Goal: Task Accomplishment & Management: Complete application form

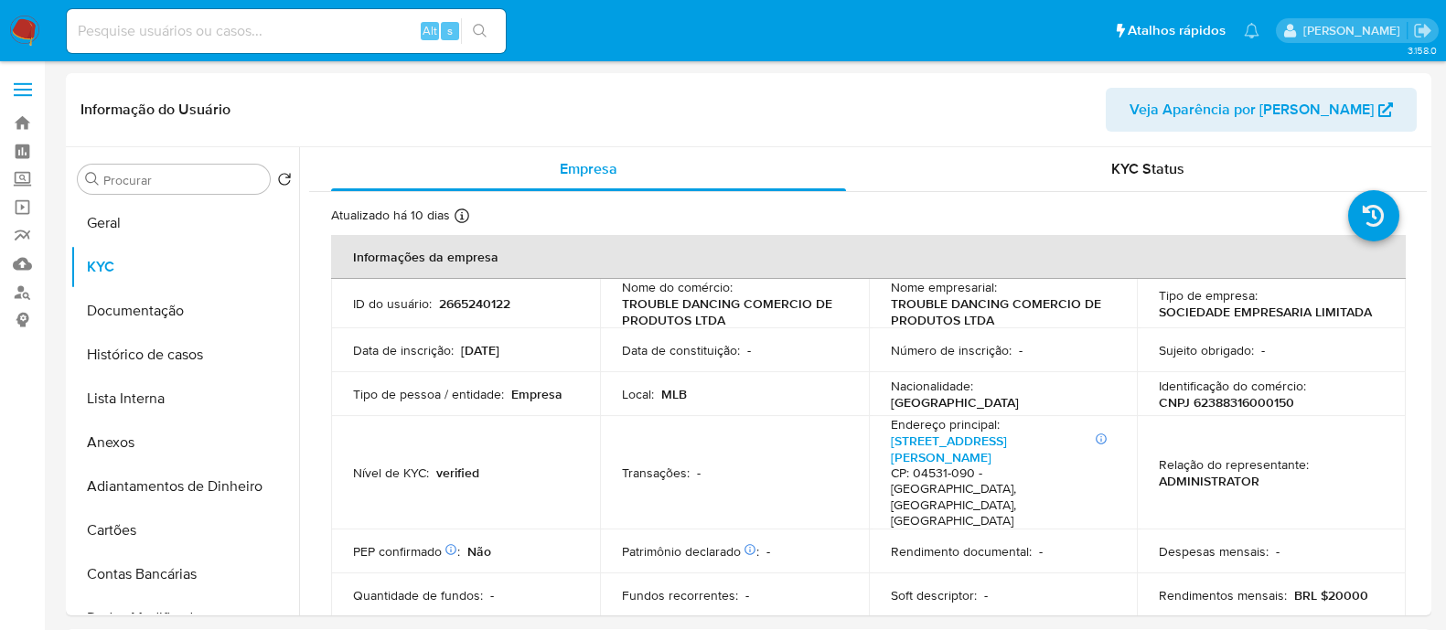
select select "10"
click at [11, 291] on link "Localizador de pessoas" at bounding box center [109, 292] width 218 height 28
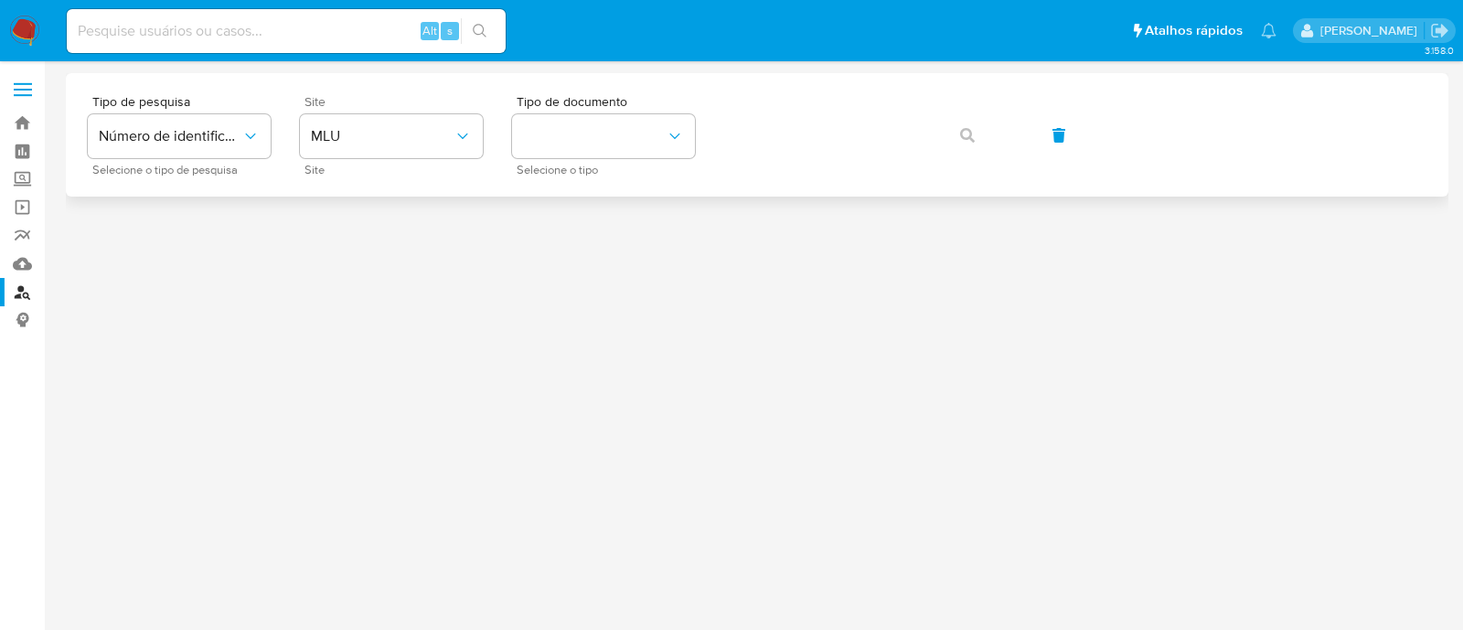
click at [427, 160] on div "Site MLU Site" at bounding box center [391, 135] width 183 height 80
click at [439, 132] on span "MLU" at bounding box center [382, 136] width 143 height 18
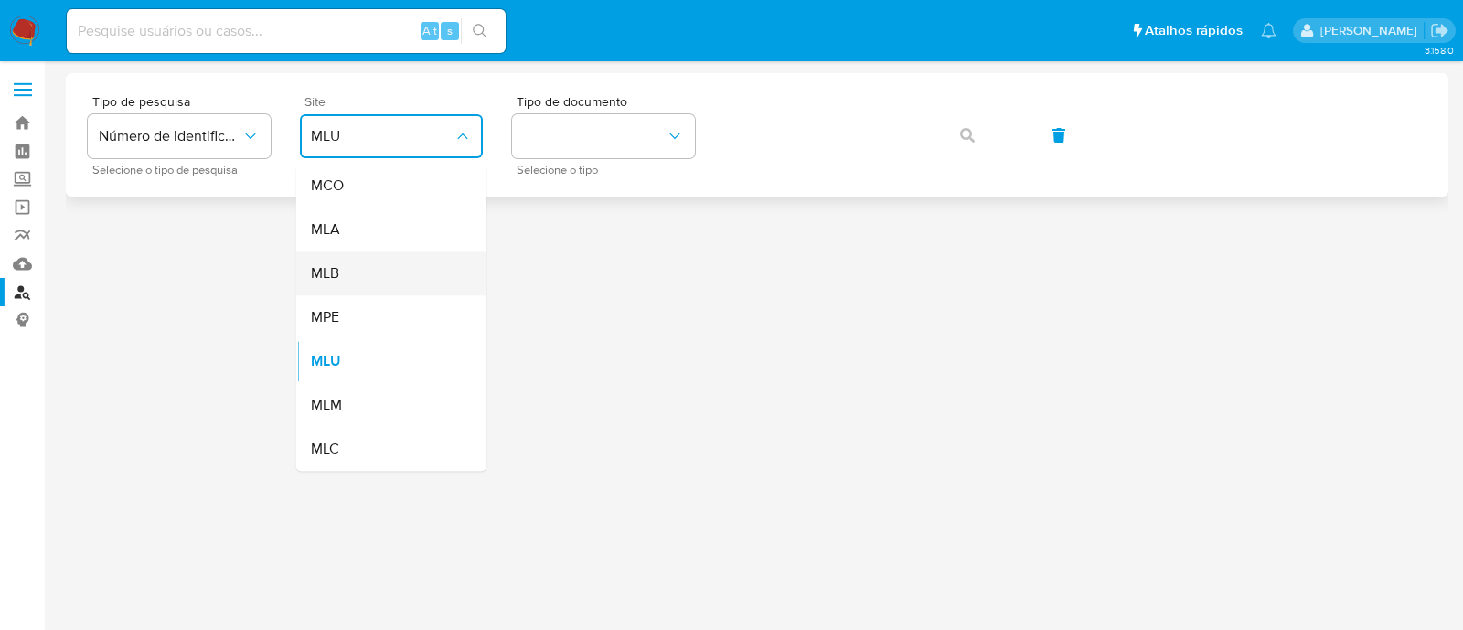
click at [412, 274] on div "MLB" at bounding box center [386, 274] width 150 height 44
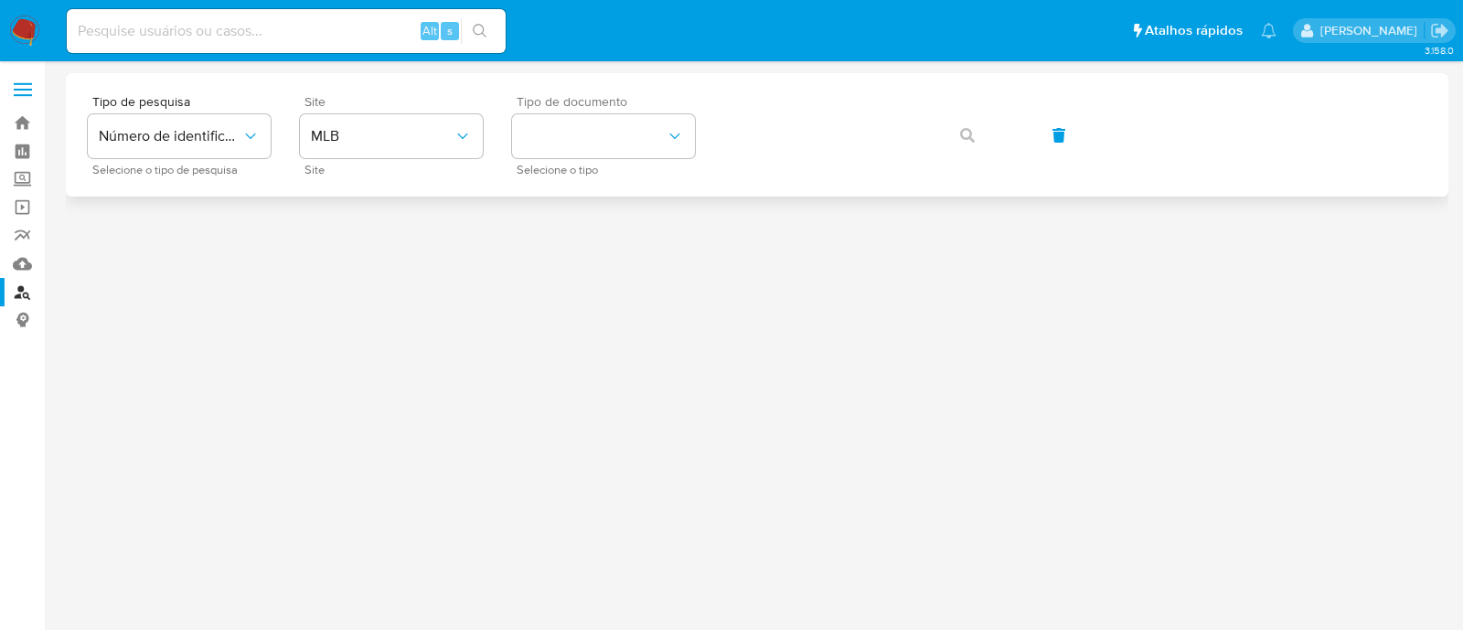
click at [614, 112] on div "Tipo de documento Selecione o tipo" at bounding box center [603, 135] width 183 height 80
click at [663, 138] on button "identificationType" at bounding box center [603, 136] width 183 height 44
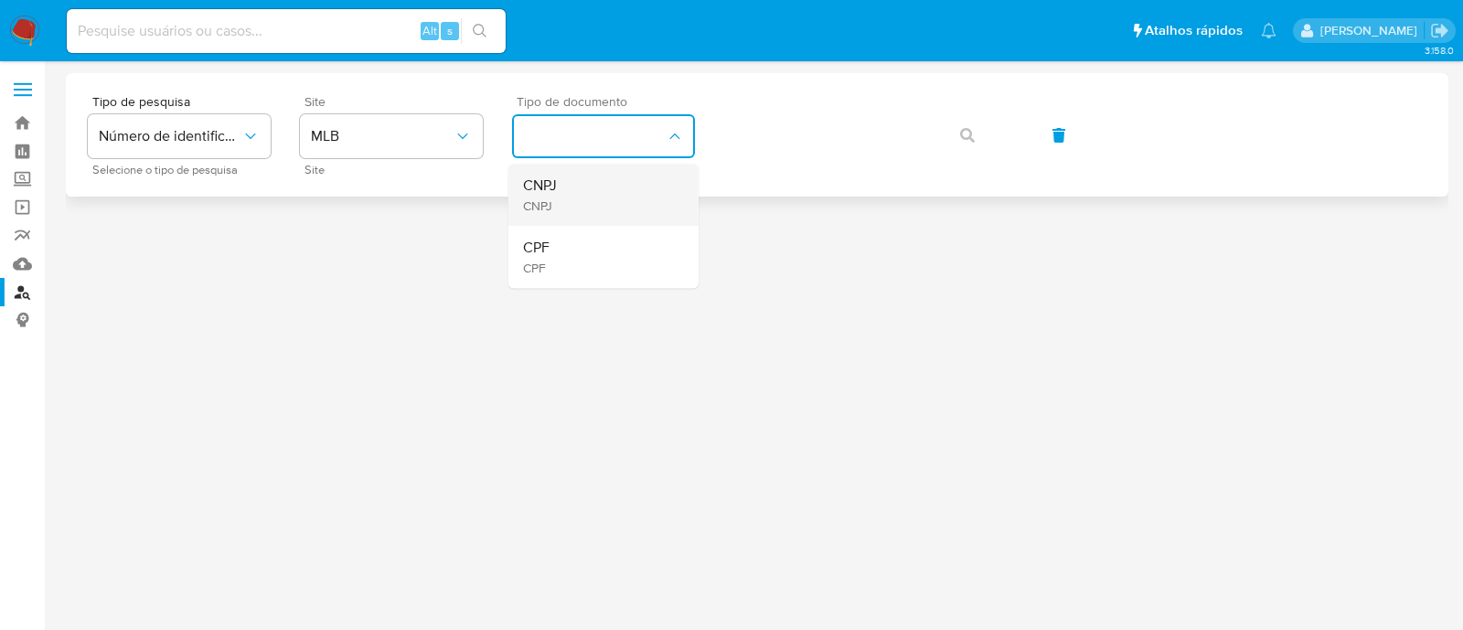
click at [675, 208] on li "CNPJ CNPJ" at bounding box center [604, 195] width 190 height 62
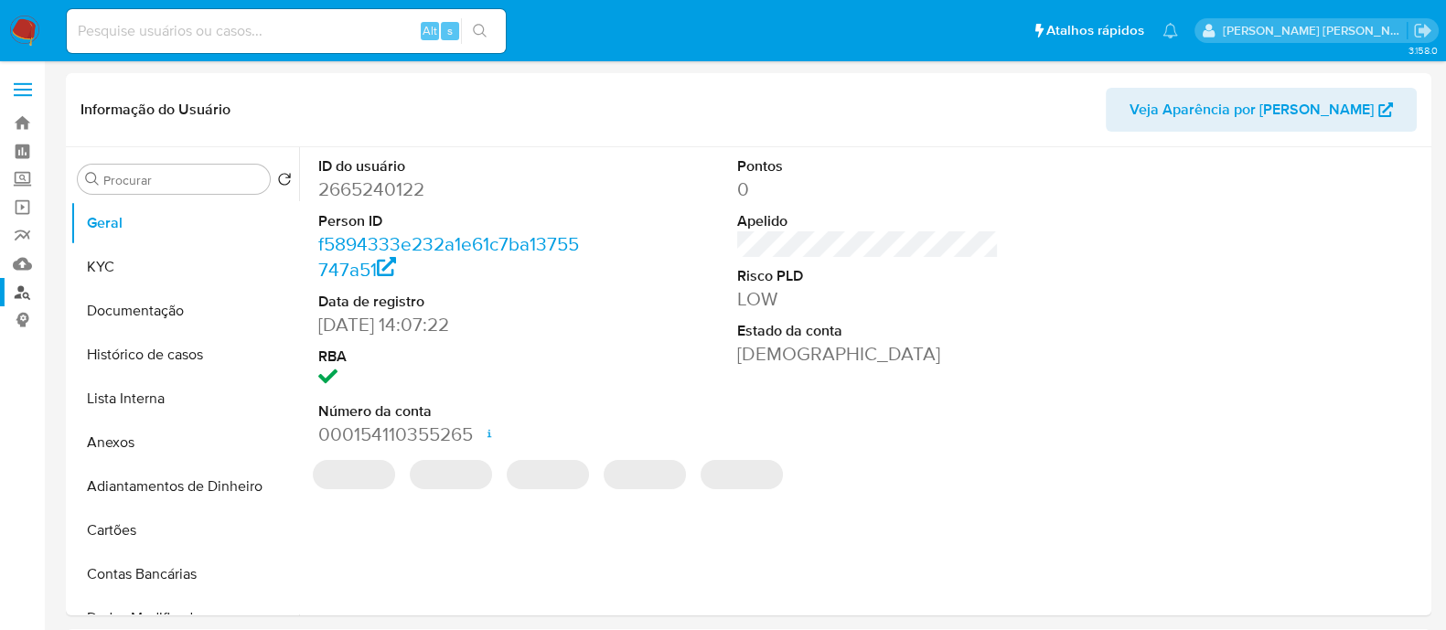
select select "10"
click at [20, 293] on link "Localizador de pessoas" at bounding box center [109, 292] width 218 height 28
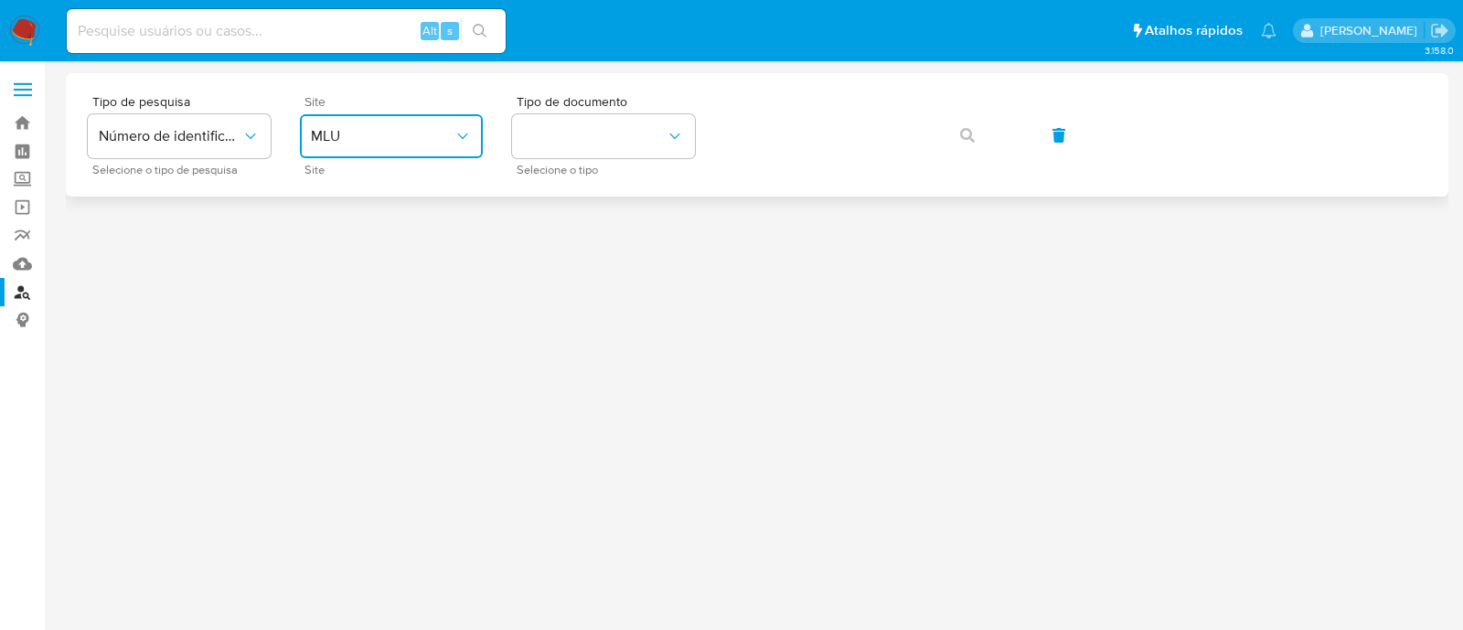
click at [354, 144] on span "MLU" at bounding box center [382, 136] width 143 height 18
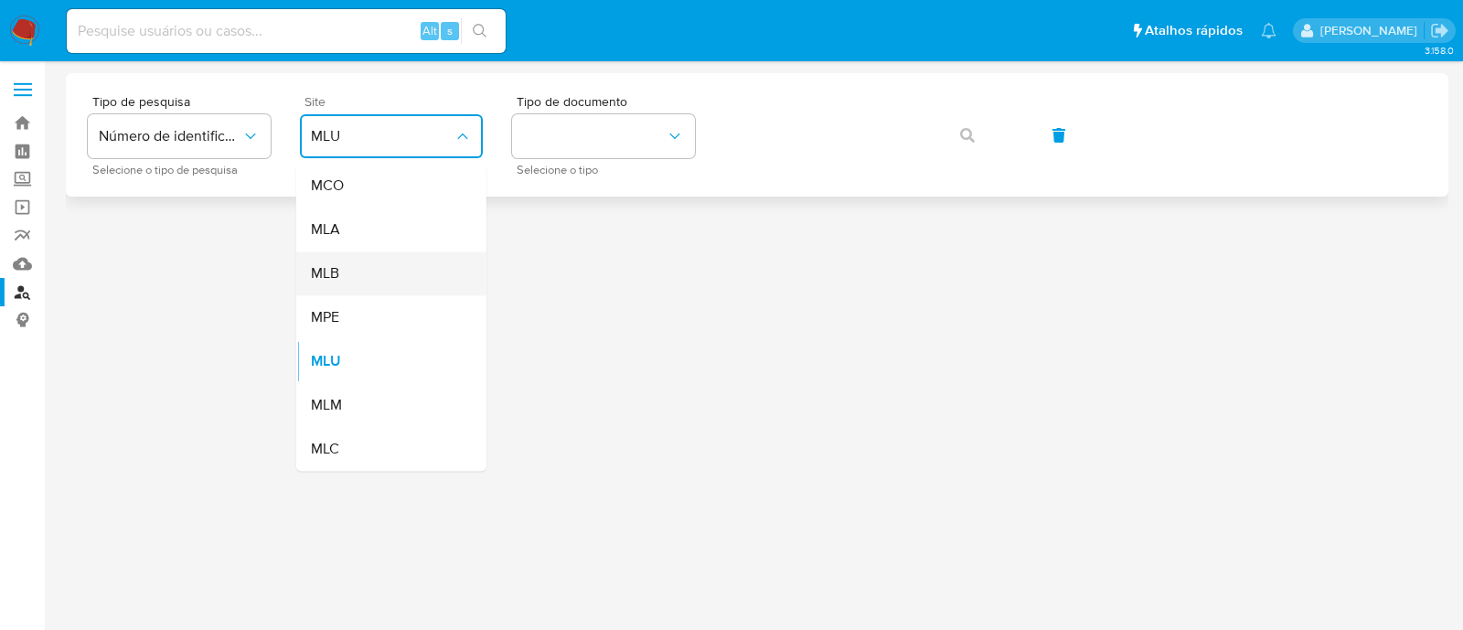
click at [407, 273] on div "MLB" at bounding box center [386, 274] width 150 height 44
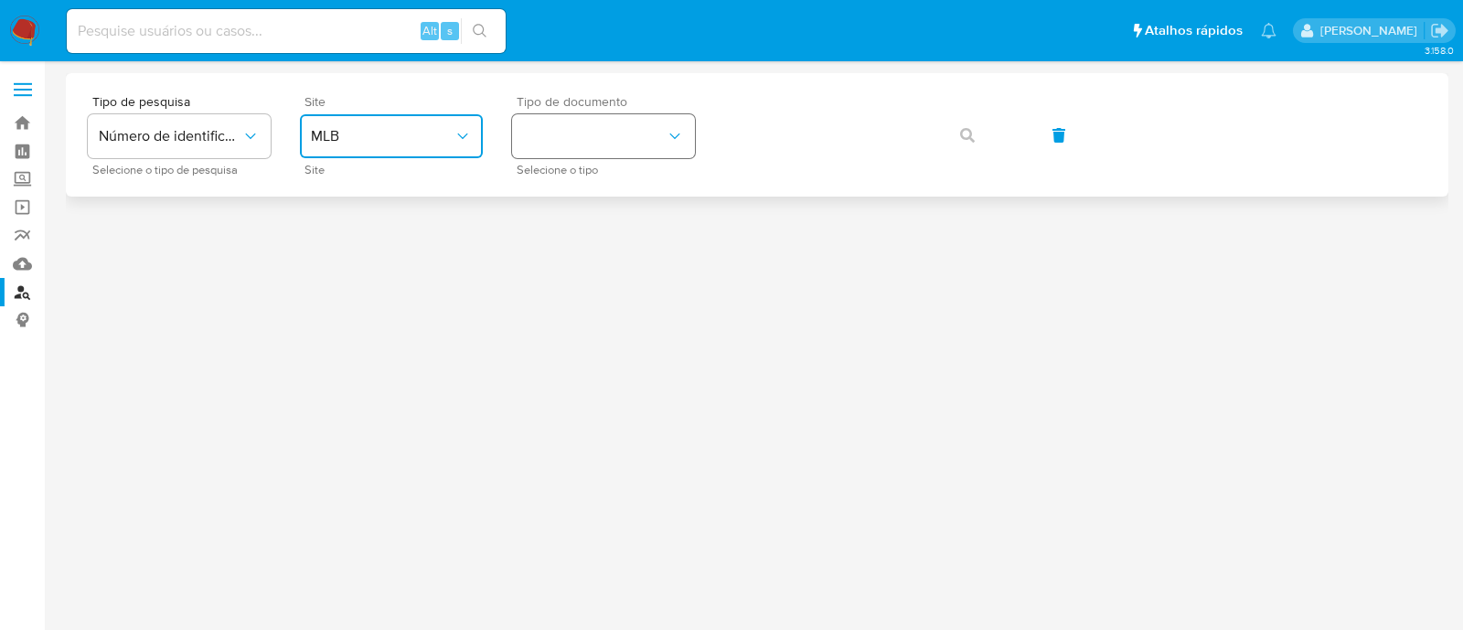
click at [616, 146] on button "identificationType" at bounding box center [603, 136] width 183 height 44
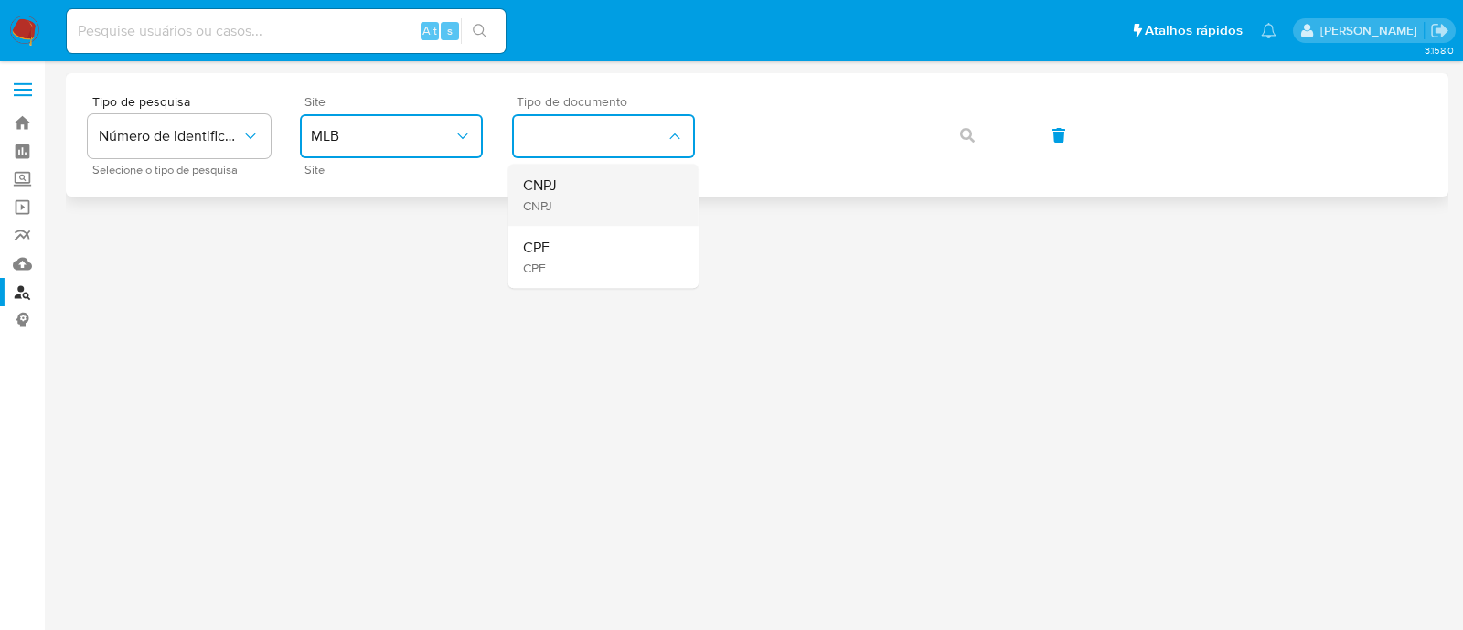
click at [605, 186] on div "CNPJ CNPJ" at bounding box center [598, 195] width 150 height 62
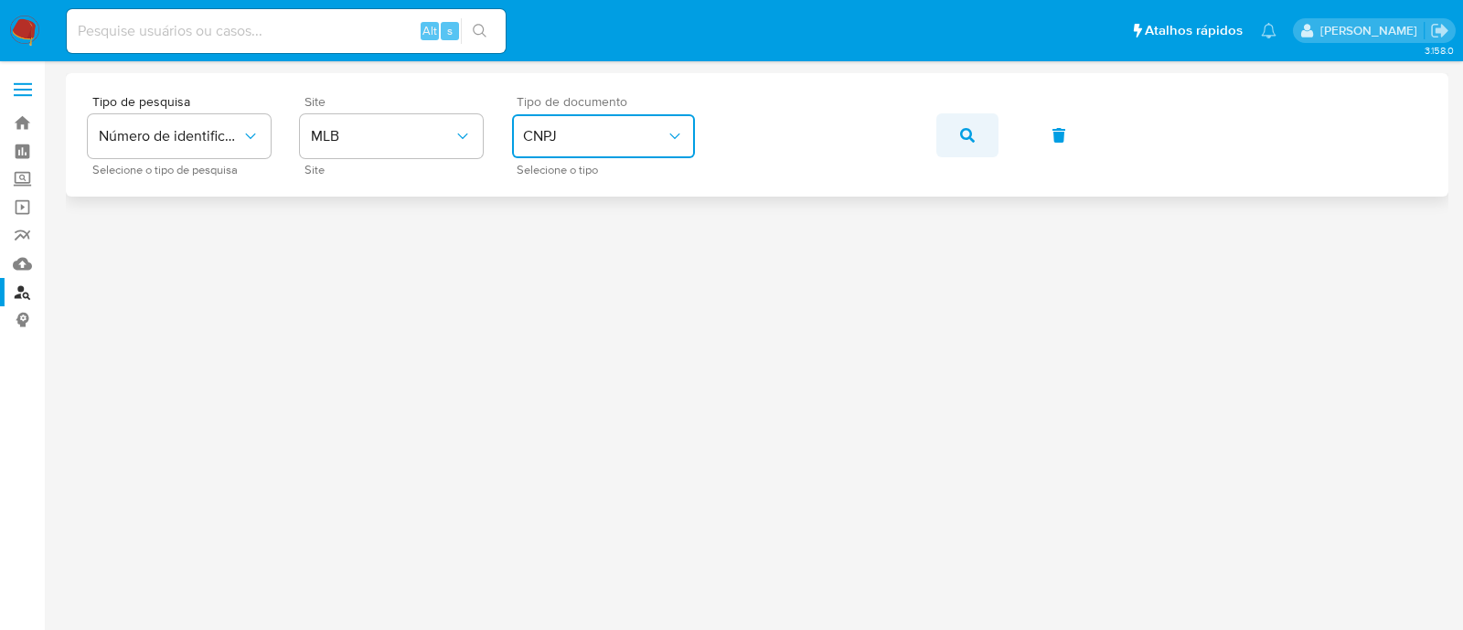
click at [987, 139] on button "button" at bounding box center [968, 135] width 62 height 44
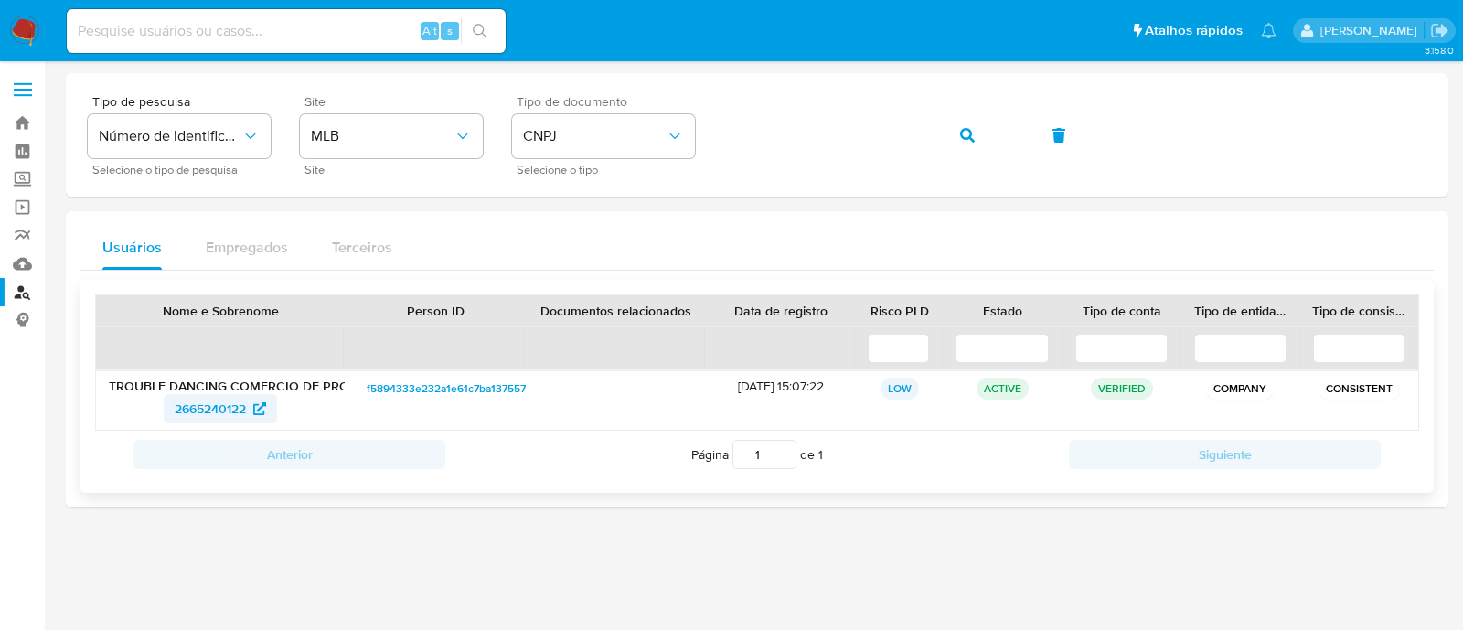
click at [223, 409] on span "2665240122" at bounding box center [210, 408] width 71 height 29
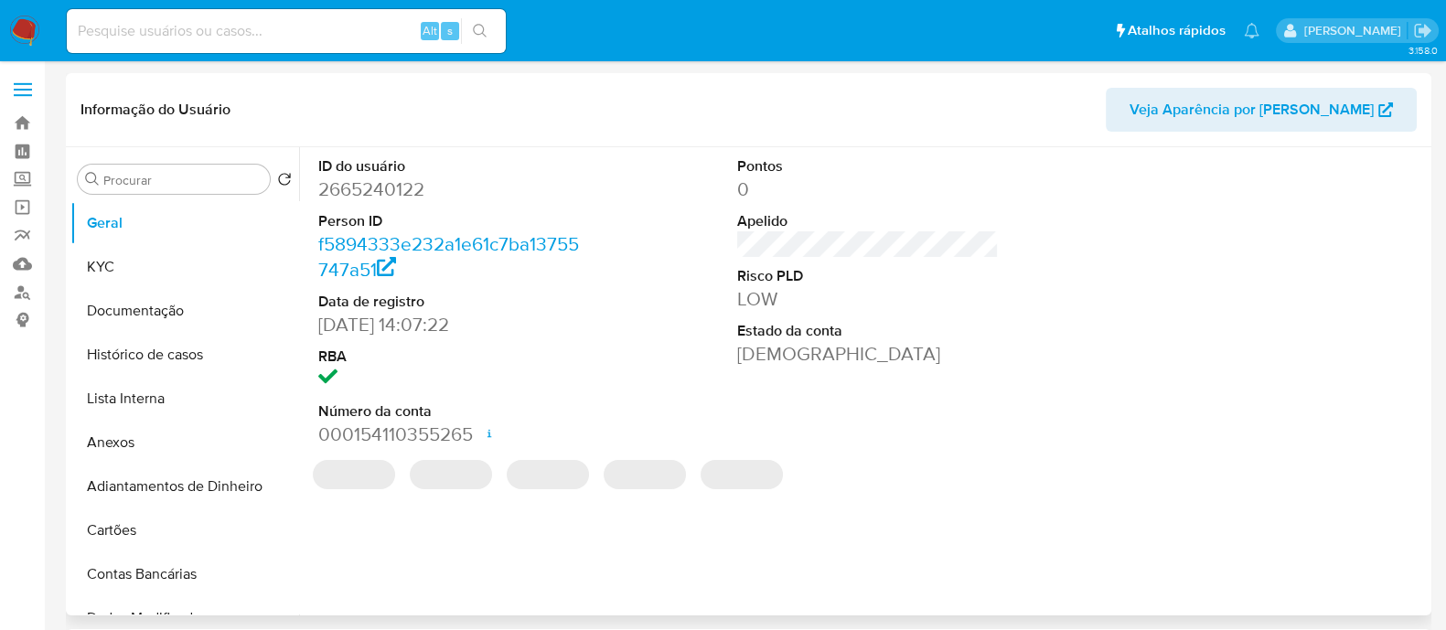
select select "10"
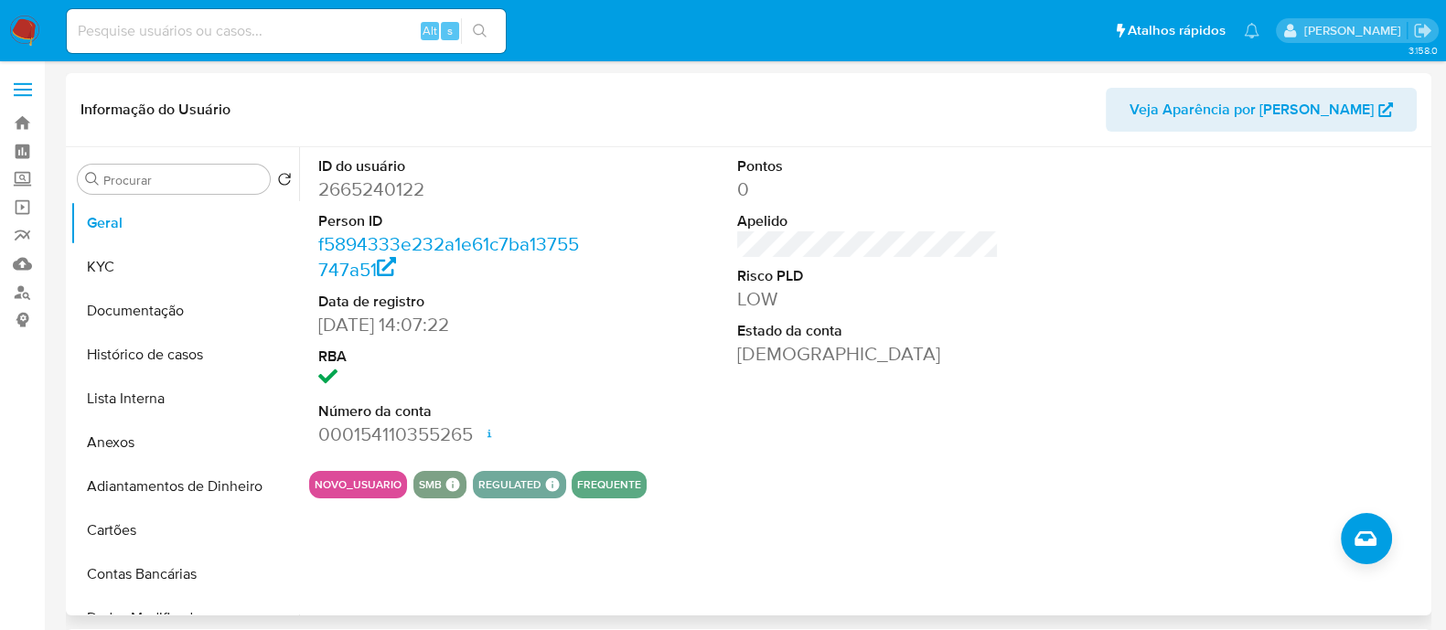
click at [693, 363] on div "ID do usuário 2665240122 Person ID f5894333e232a1e61c7ba13755747a51 Data de reg…" at bounding box center [868, 301] width 1118 height 309
click at [169, 310] on button "Documentação" at bounding box center [177, 311] width 214 height 44
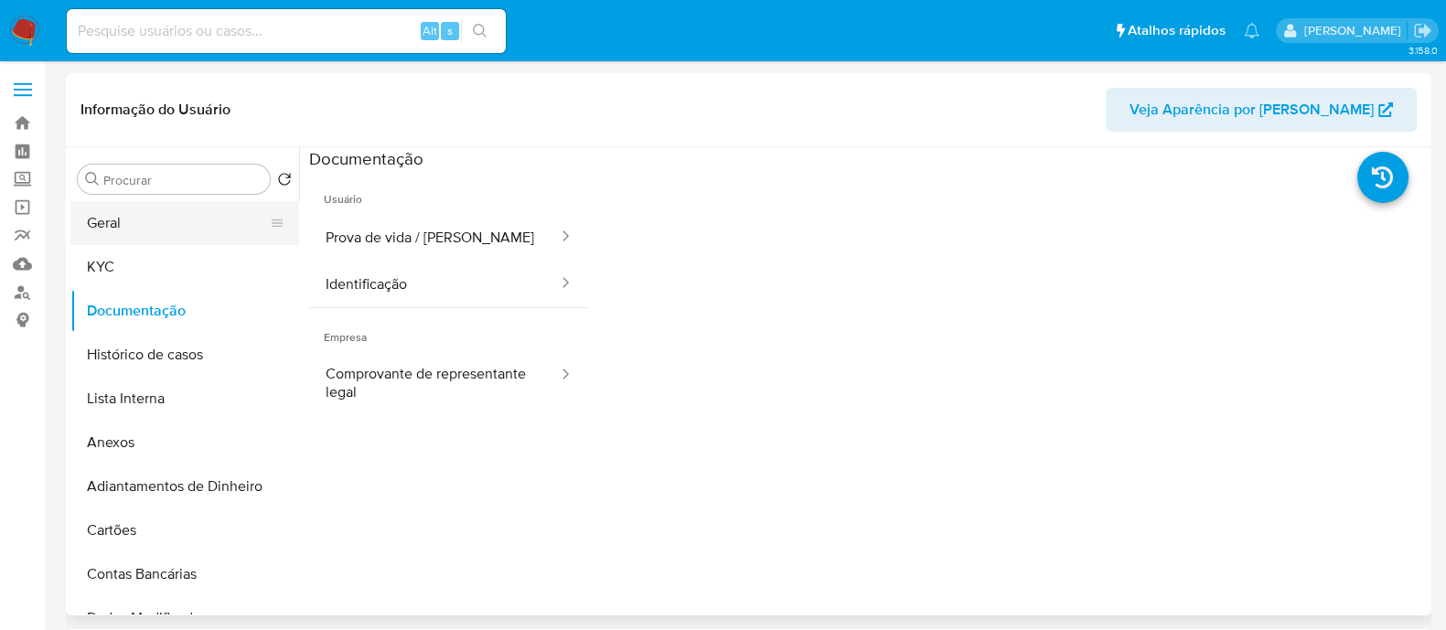
click at [181, 226] on button "Geral" at bounding box center [177, 223] width 214 height 44
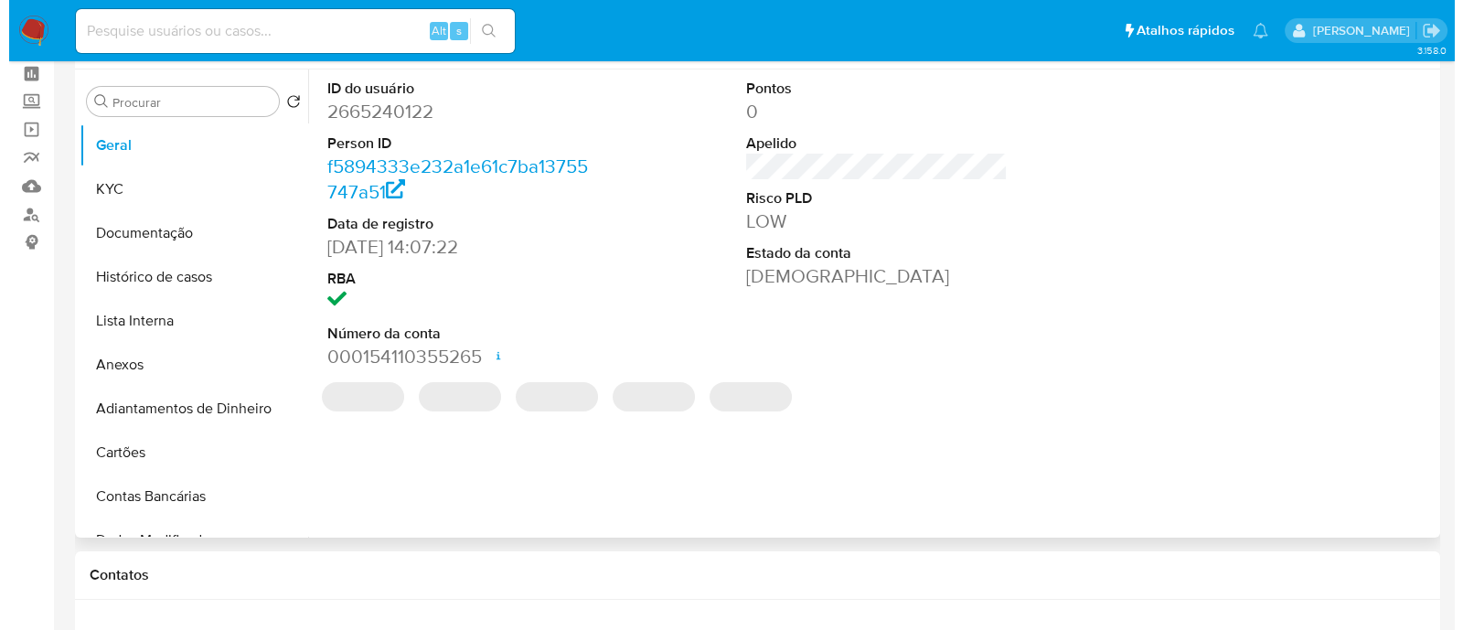
scroll to position [113, 0]
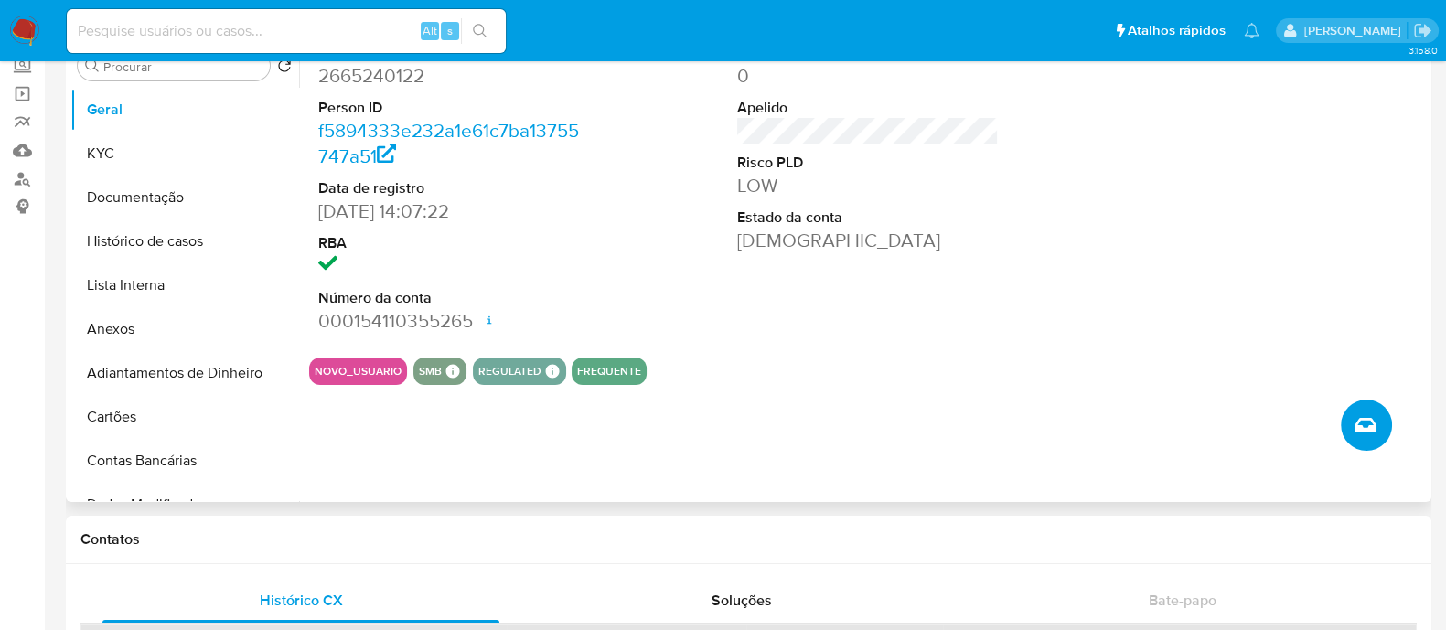
click at [1363, 435] on button "Criar caso manual" at bounding box center [1366, 425] width 51 height 51
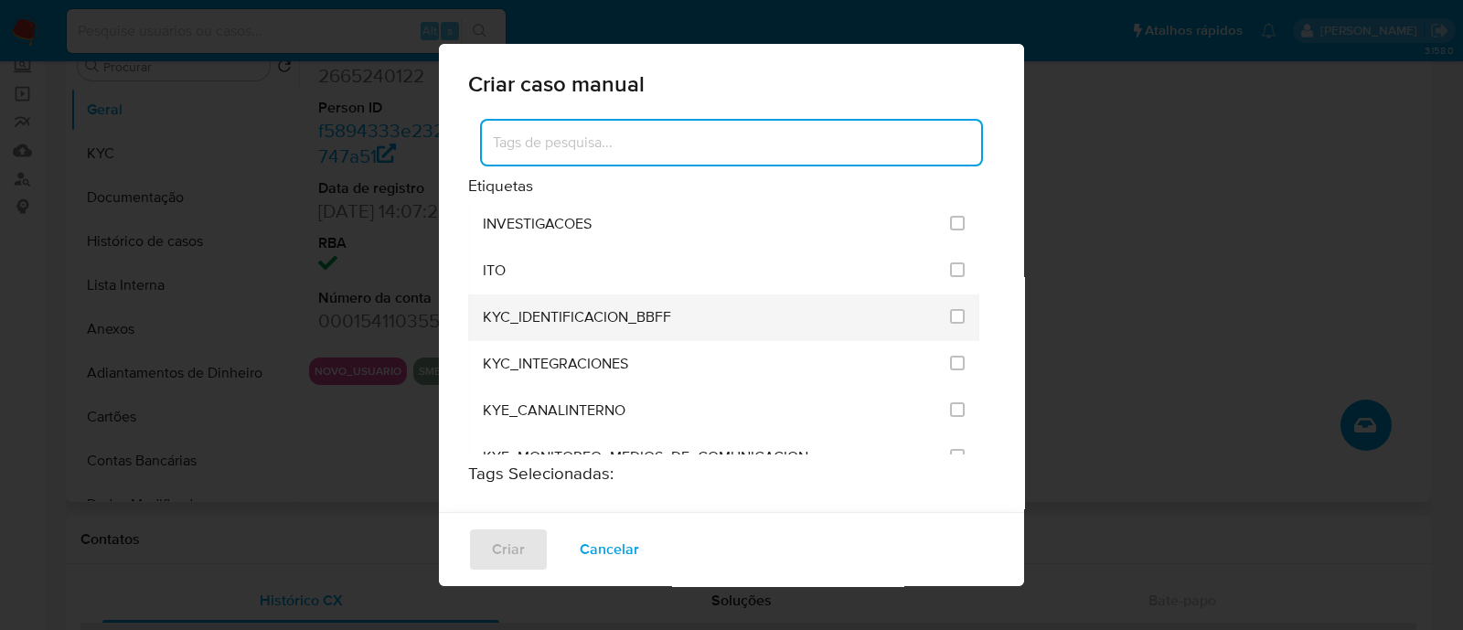
scroll to position [1485, 0]
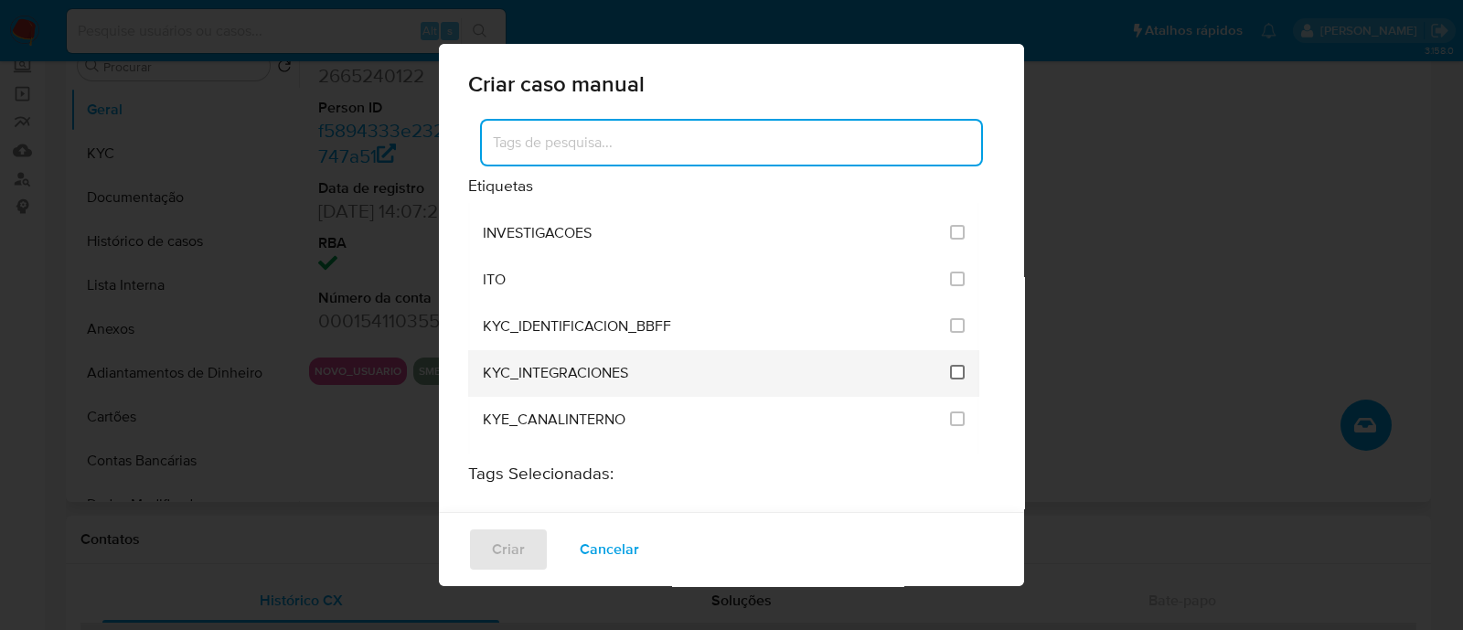
click at [950, 365] on input "2093" at bounding box center [957, 372] width 15 height 15
checkbox input "true"
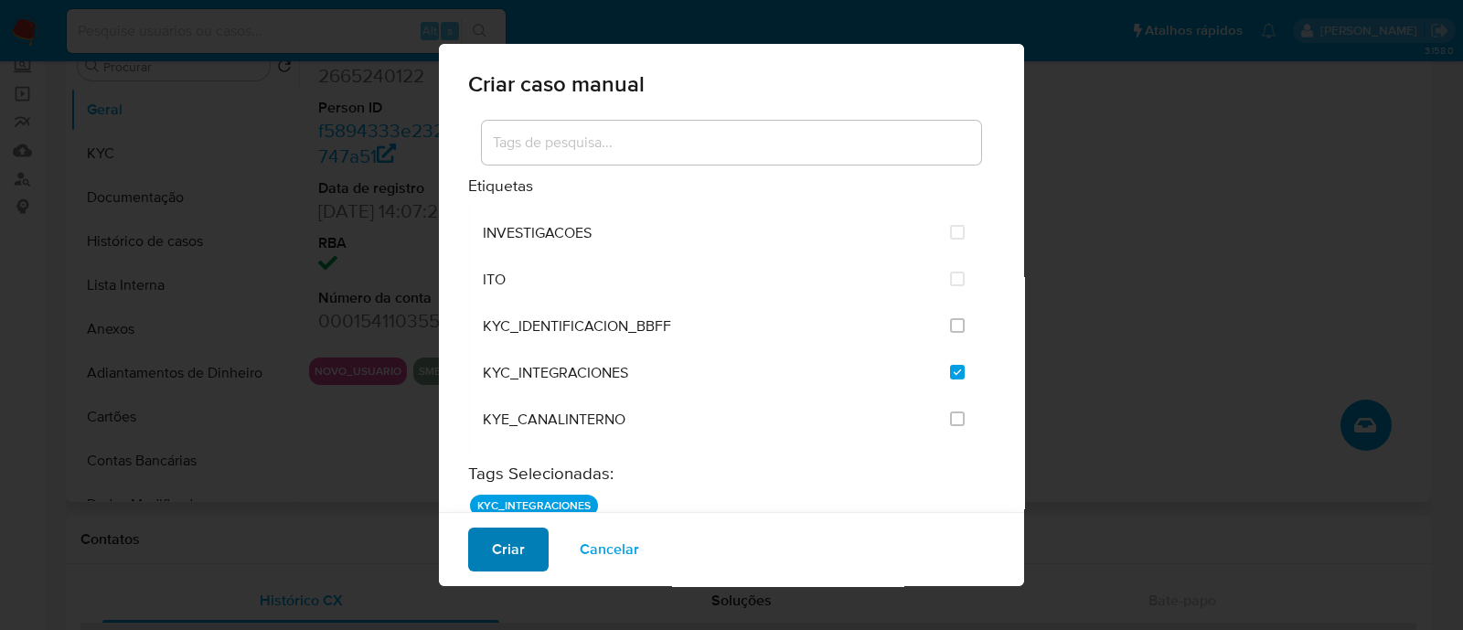
click at [489, 560] on button "Criar" at bounding box center [508, 550] width 80 height 44
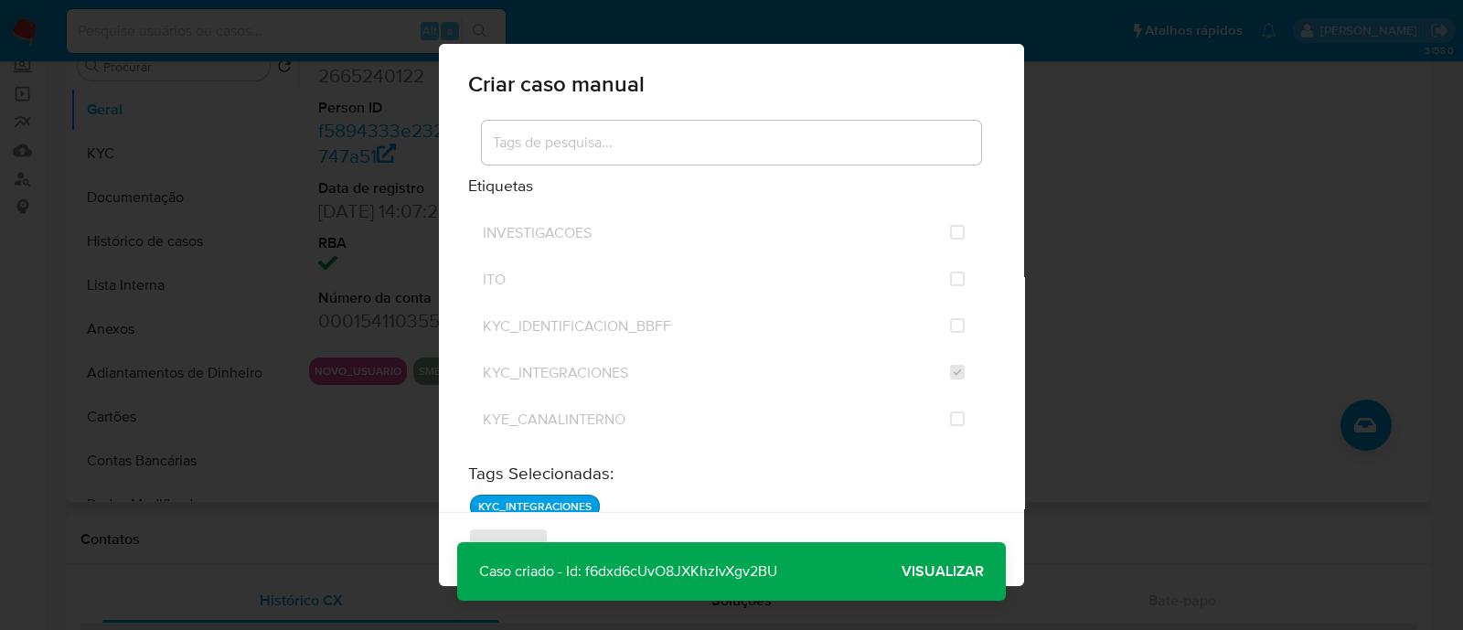
click at [969, 572] on span "Visualizar" at bounding box center [943, 572] width 82 height 0
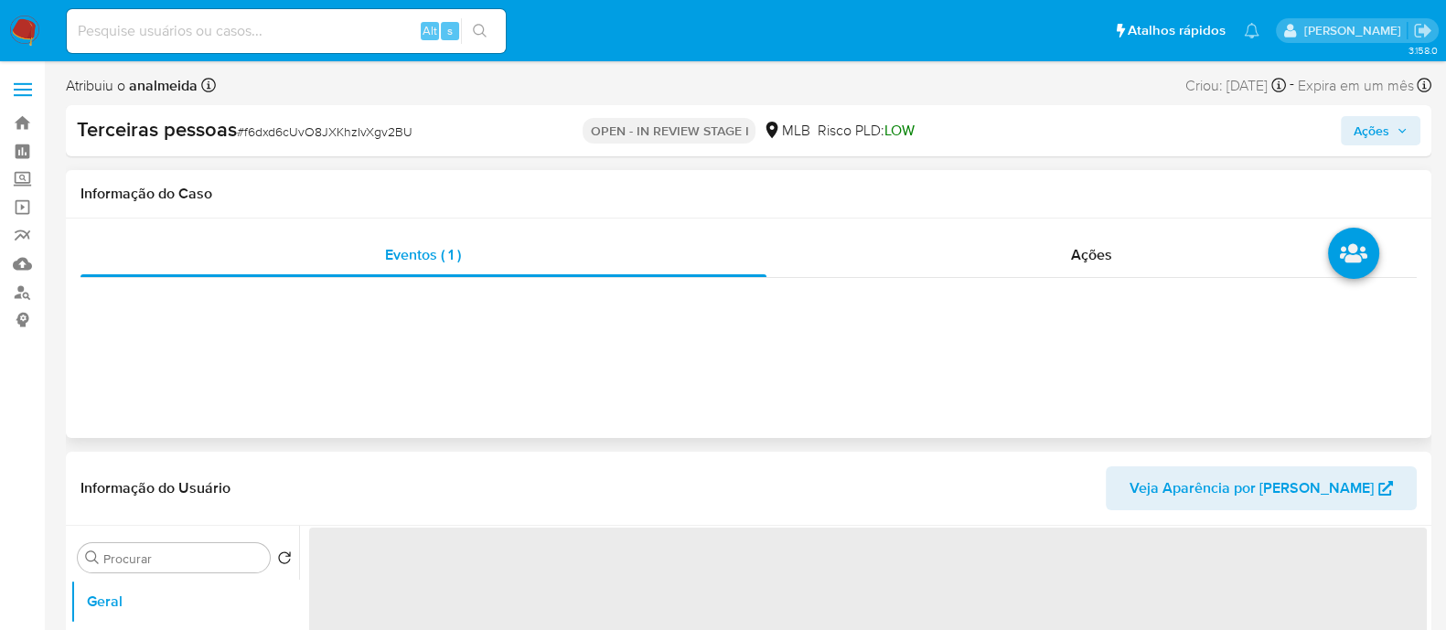
click at [928, 208] on div "Informação do Caso" at bounding box center [749, 194] width 1366 height 48
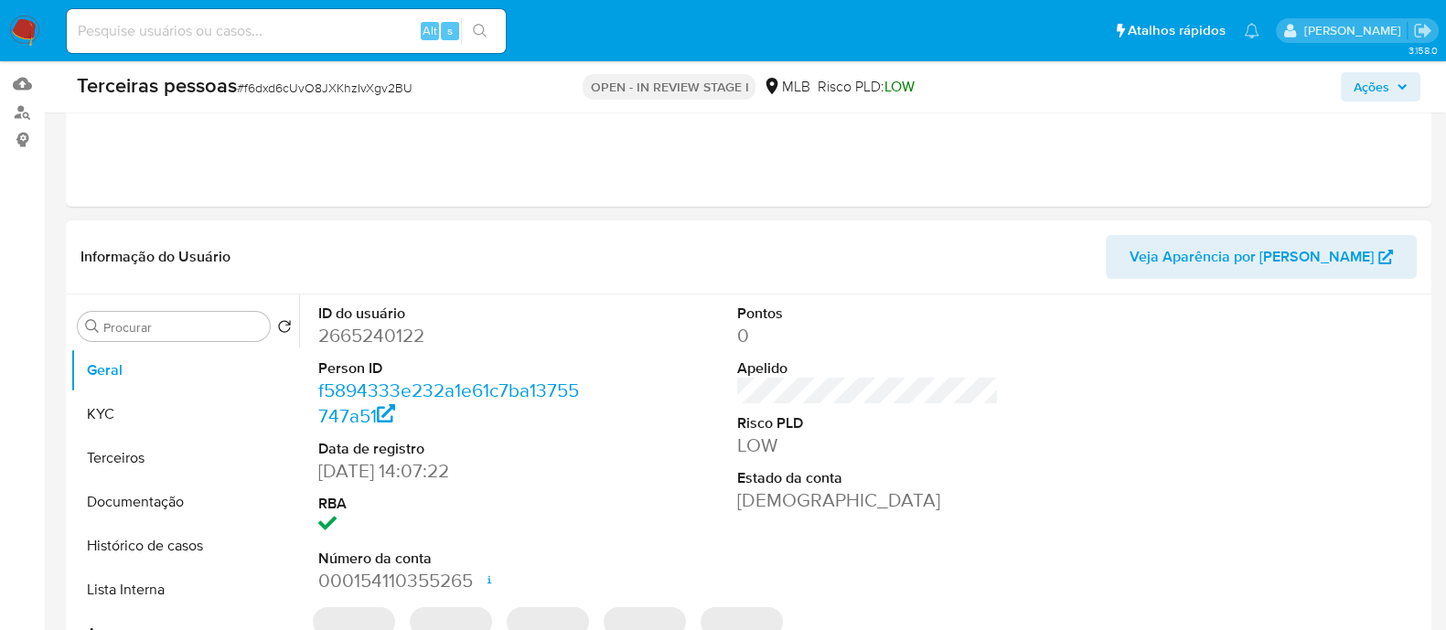
scroll to position [228, 0]
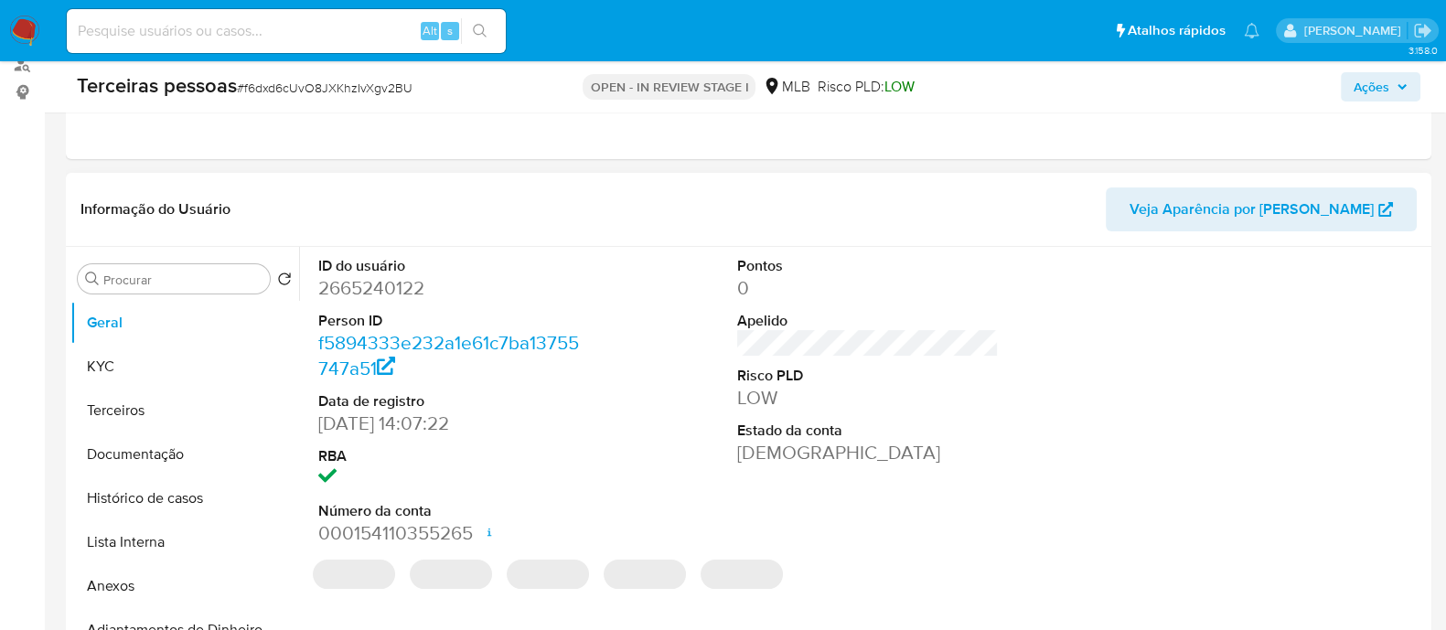
select select "10"
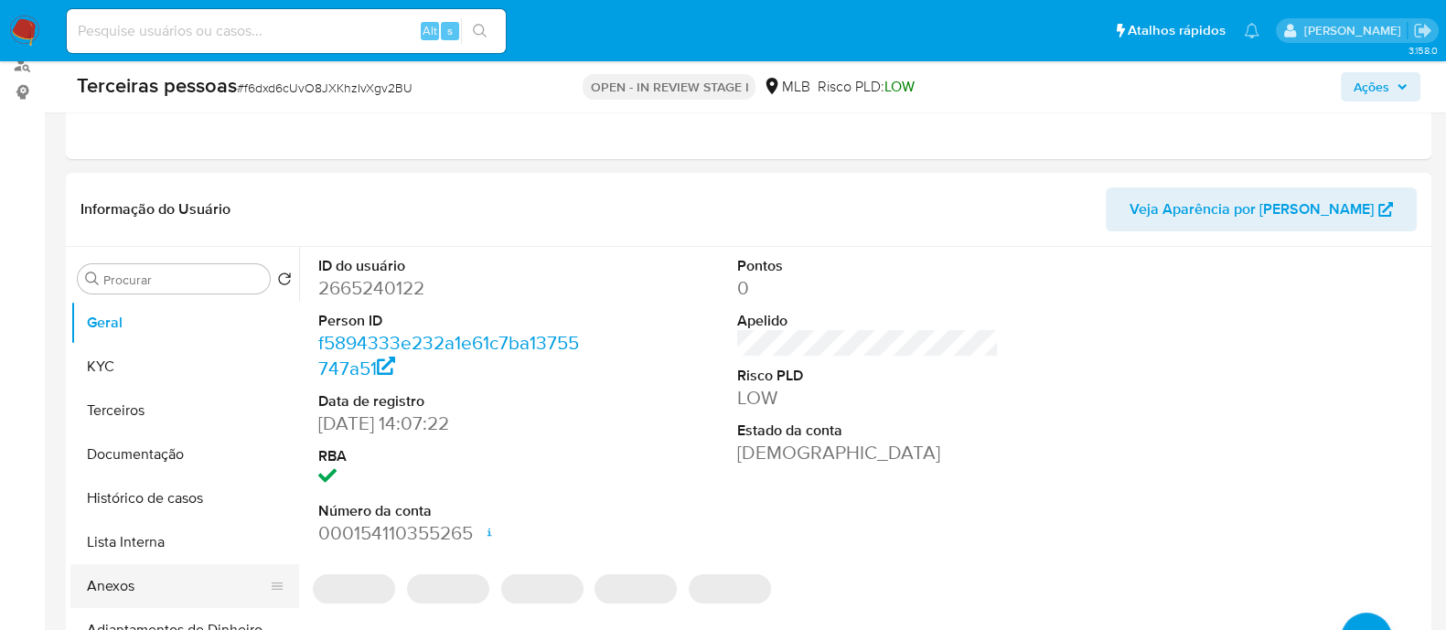
drag, startPoint x: 183, startPoint y: 601, endPoint x: 197, endPoint y: 594, distance: 15.1
click at [183, 602] on button "Anexos" at bounding box center [177, 586] width 214 height 44
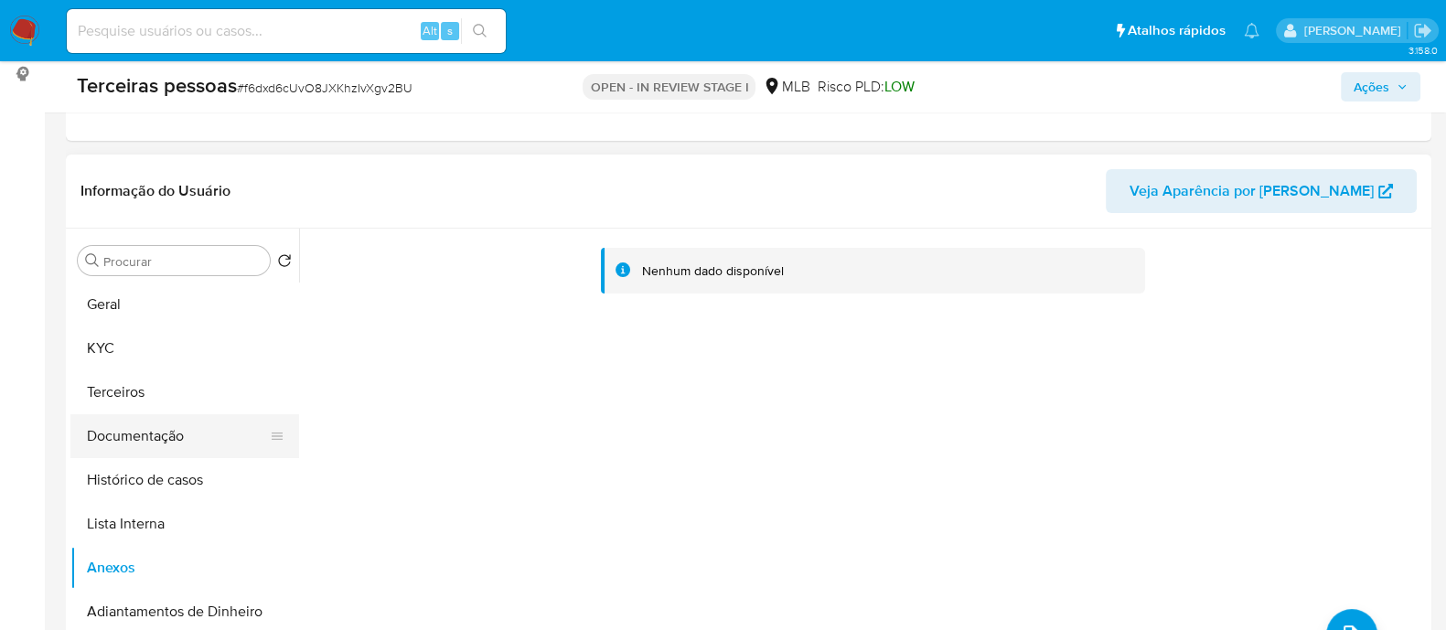
scroll to position [343, 0]
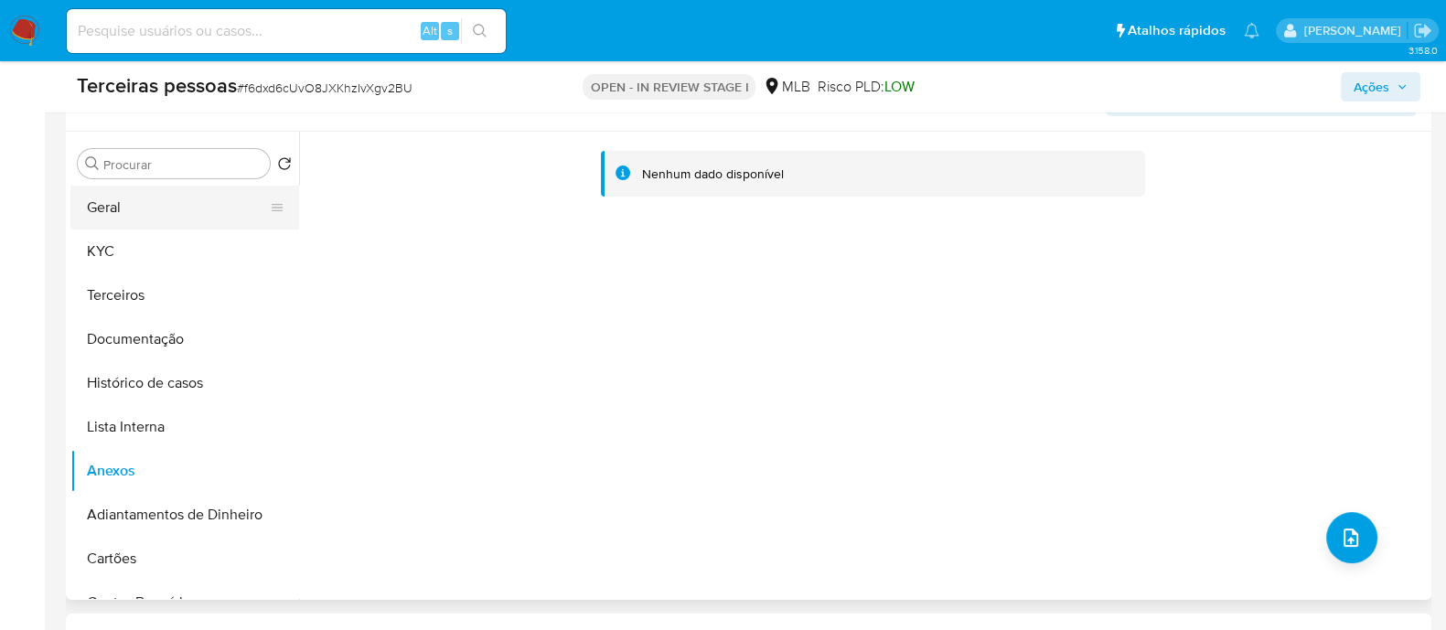
click at [148, 226] on button "Geral" at bounding box center [177, 208] width 214 height 44
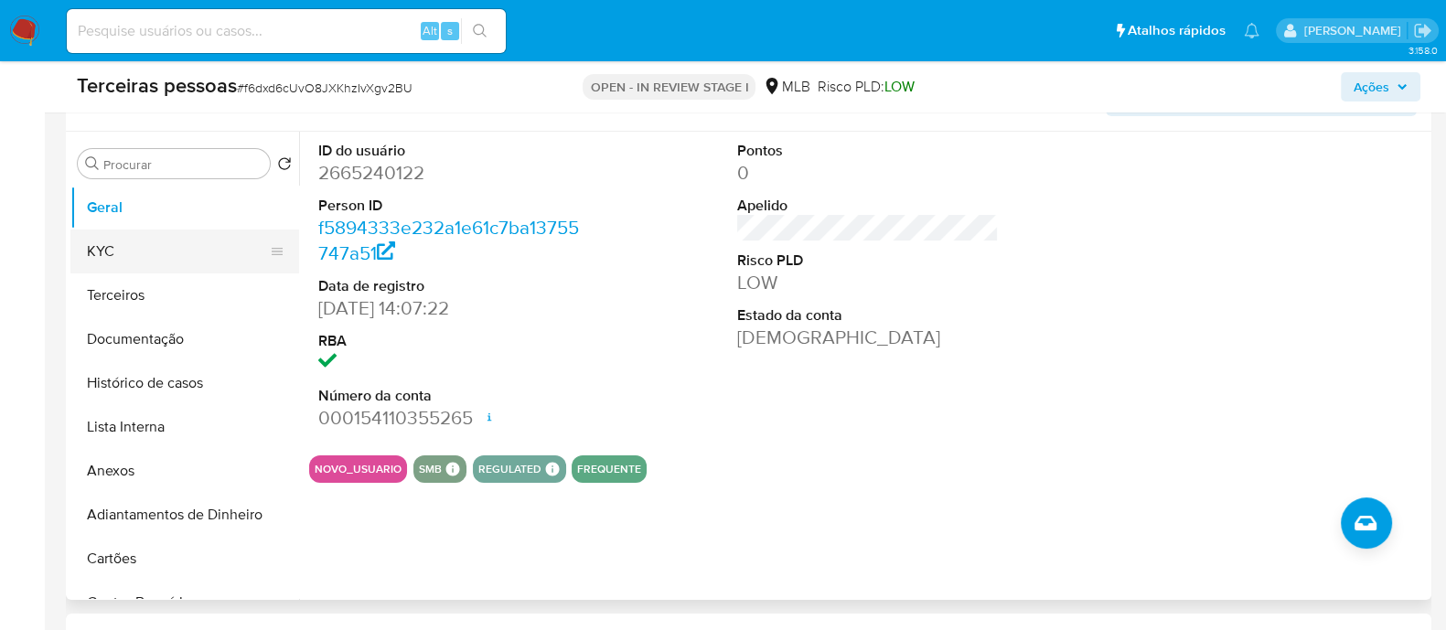
click at [152, 262] on button "KYC" at bounding box center [177, 252] width 214 height 44
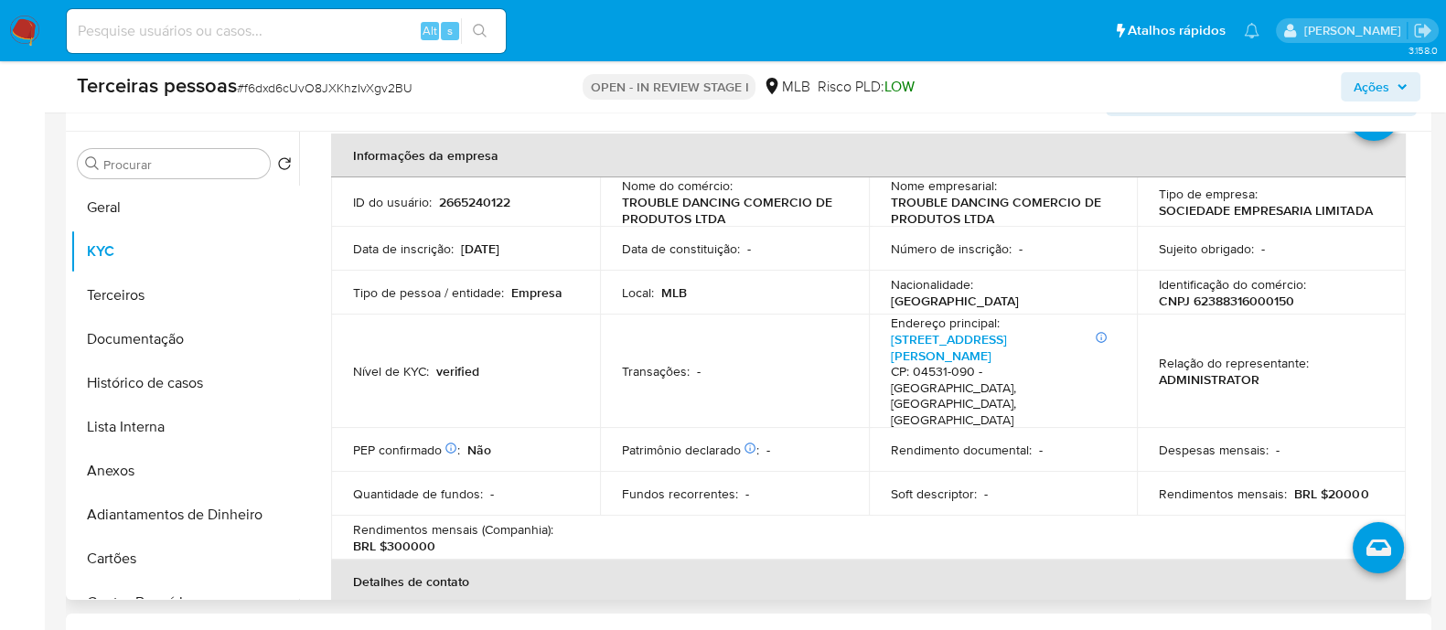
scroll to position [113, 0]
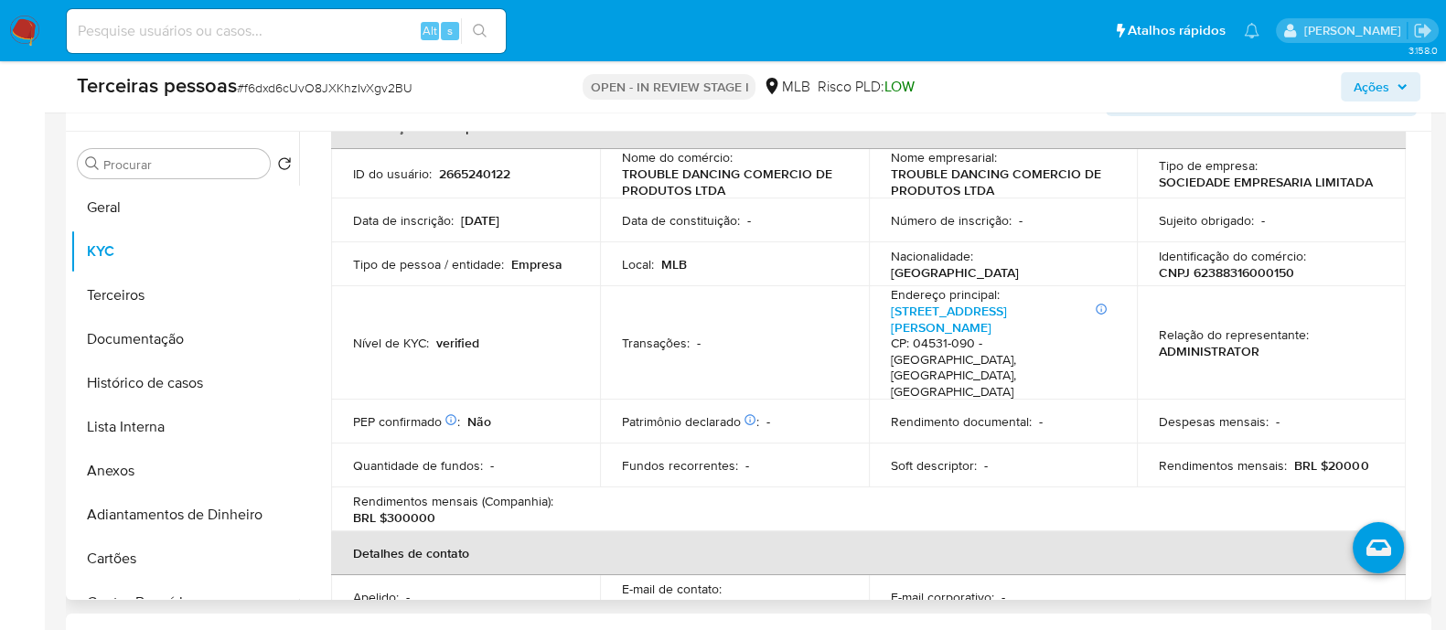
click at [1246, 272] on p "CNPJ 62388316000150" at bounding box center [1226, 272] width 135 height 16
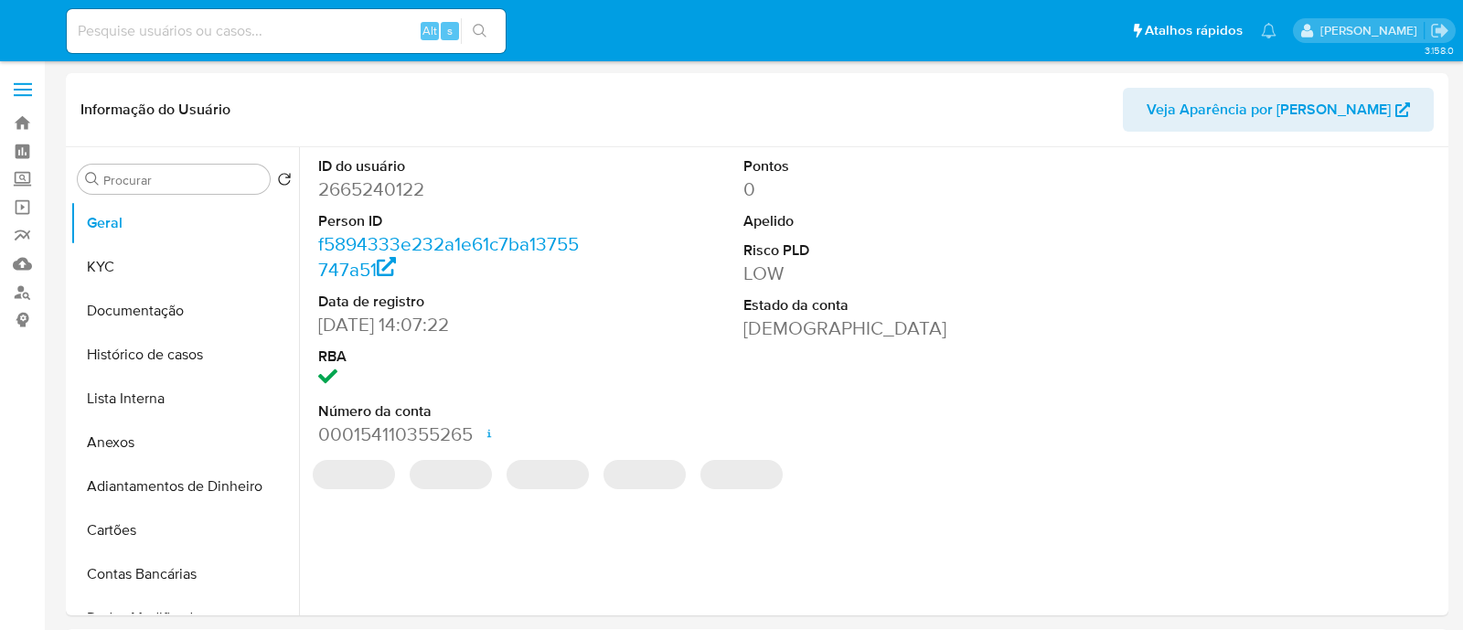
select select "10"
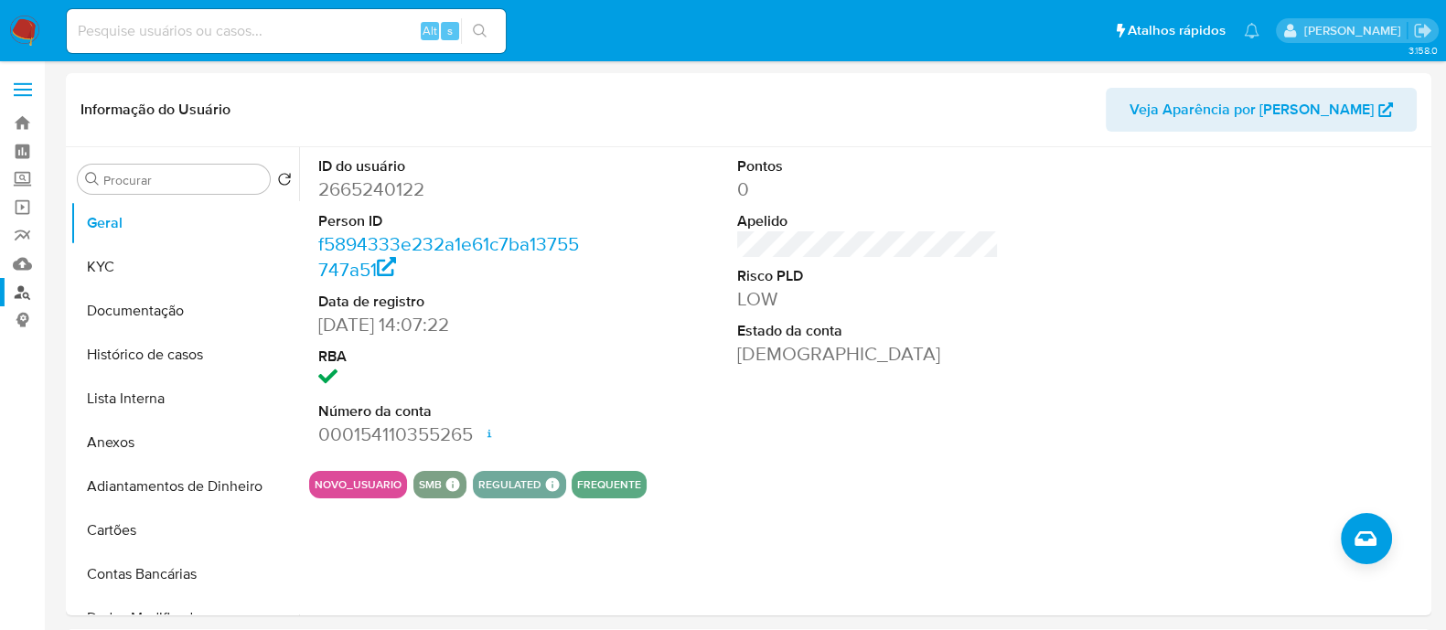
click at [29, 290] on link "Localizador de pessoas" at bounding box center [109, 292] width 218 height 28
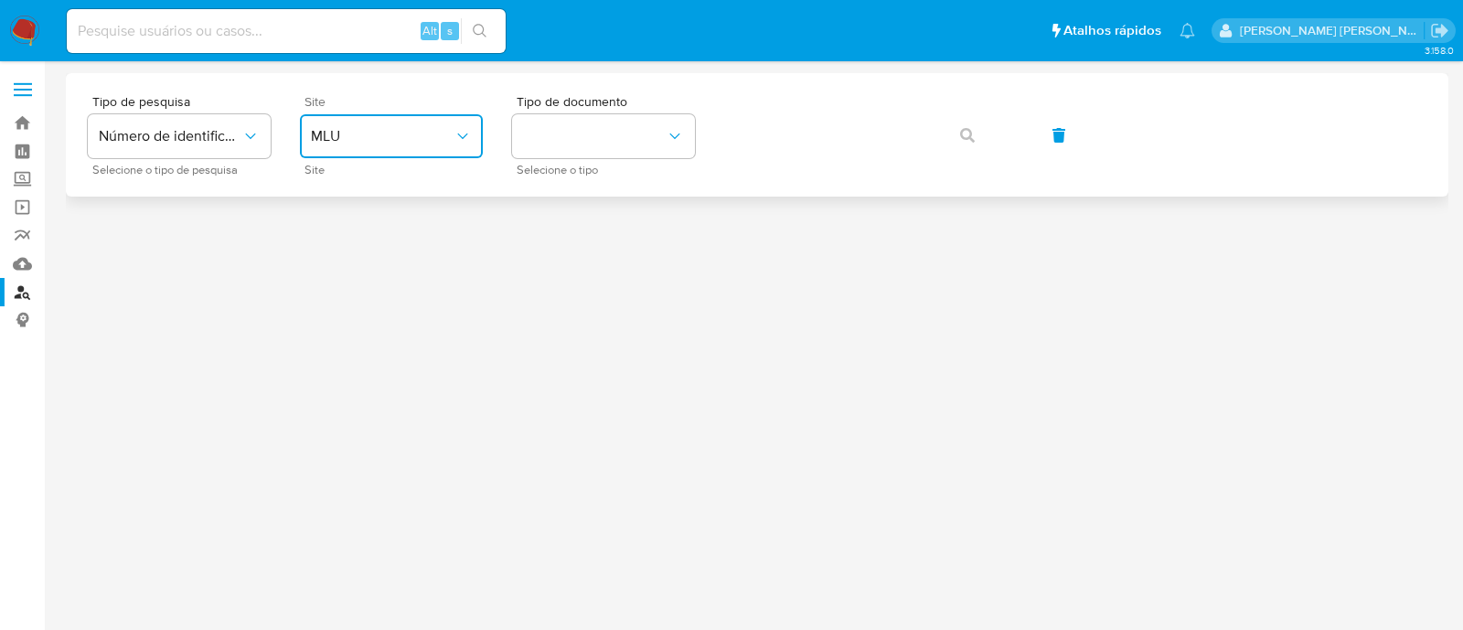
click at [388, 118] on button "MLU" at bounding box center [391, 136] width 183 height 44
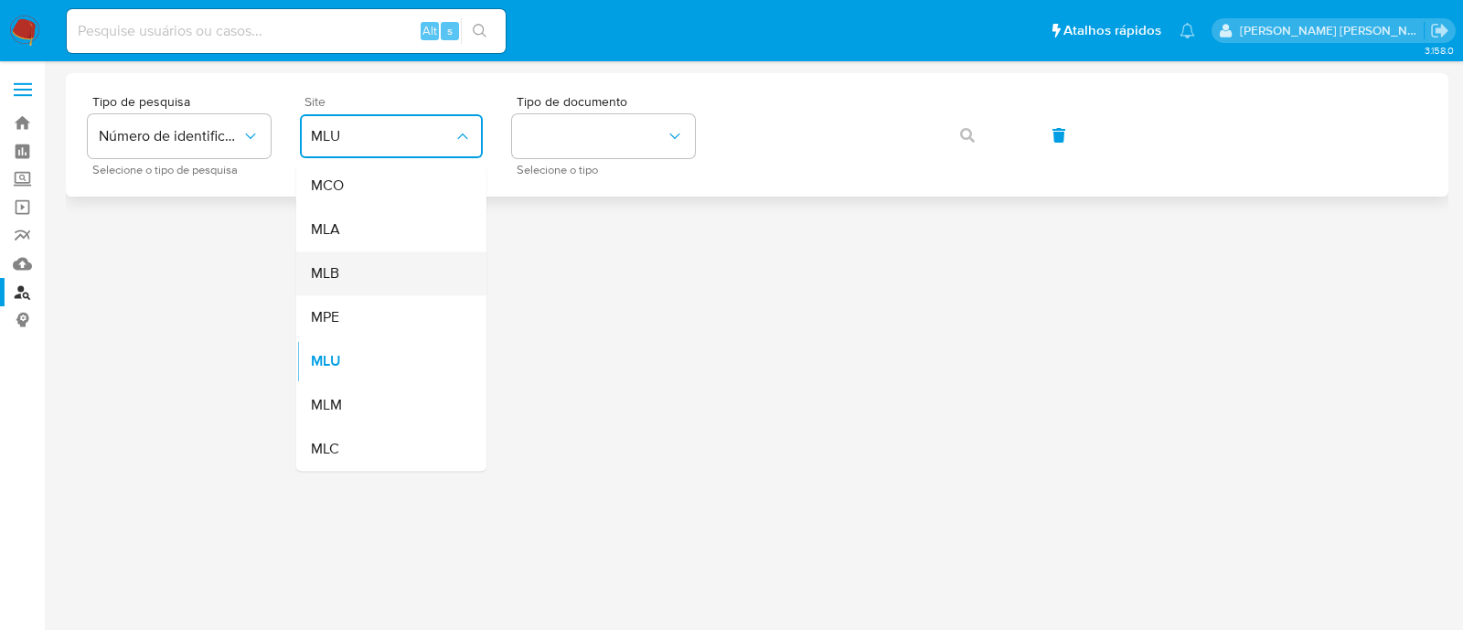
click at [377, 276] on div "MLB" at bounding box center [386, 274] width 150 height 44
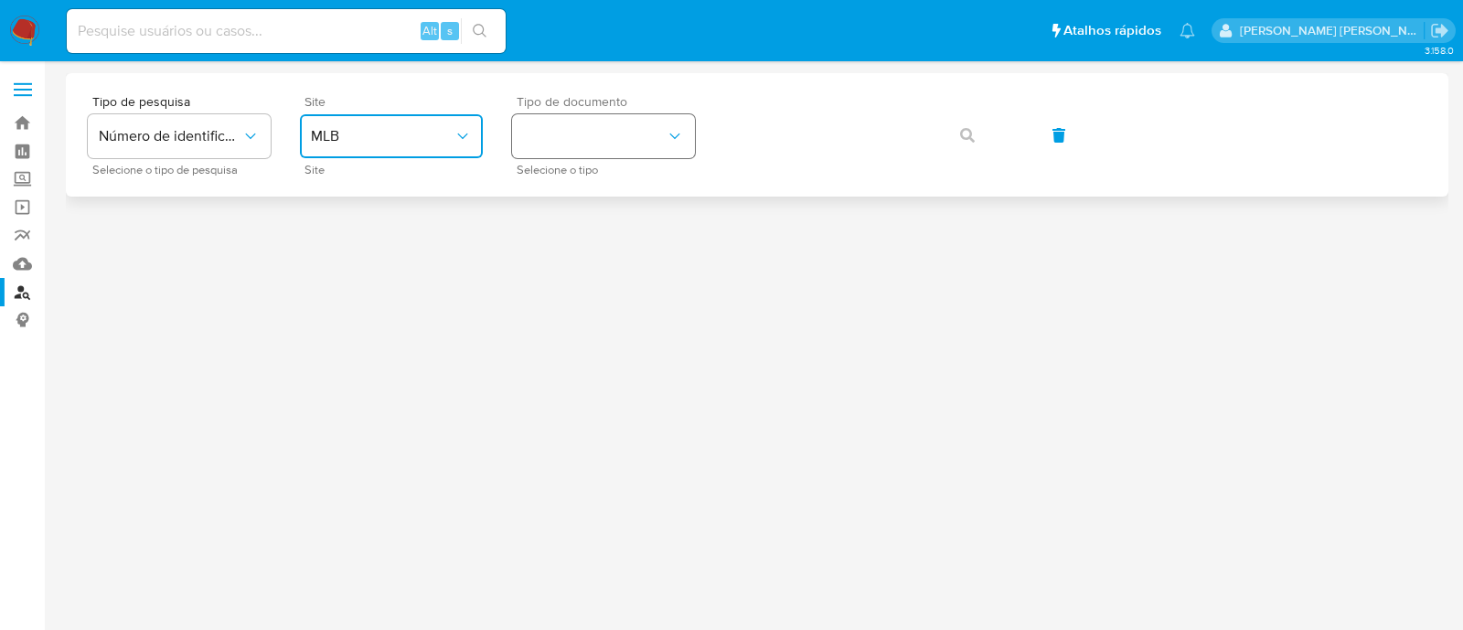
click at [546, 122] on button "identificationType" at bounding box center [603, 136] width 183 height 44
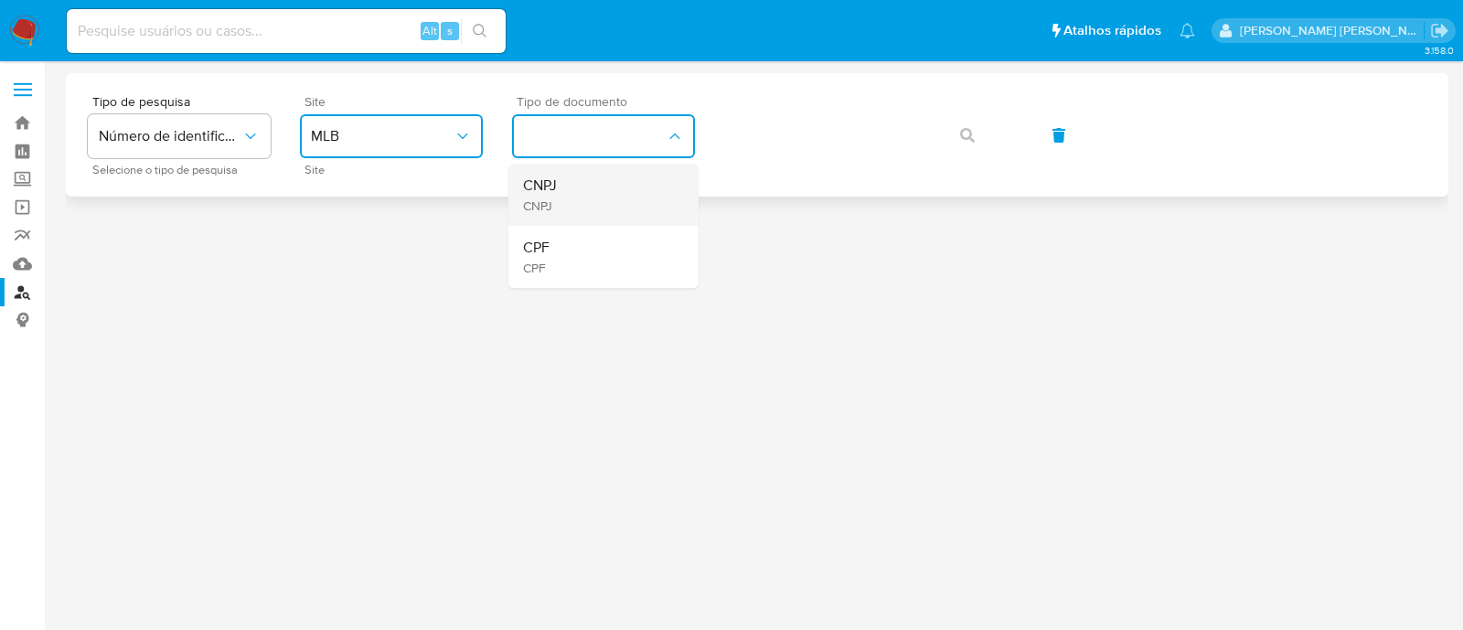
click at [563, 187] on div "CNPJ CNPJ" at bounding box center [598, 195] width 150 height 62
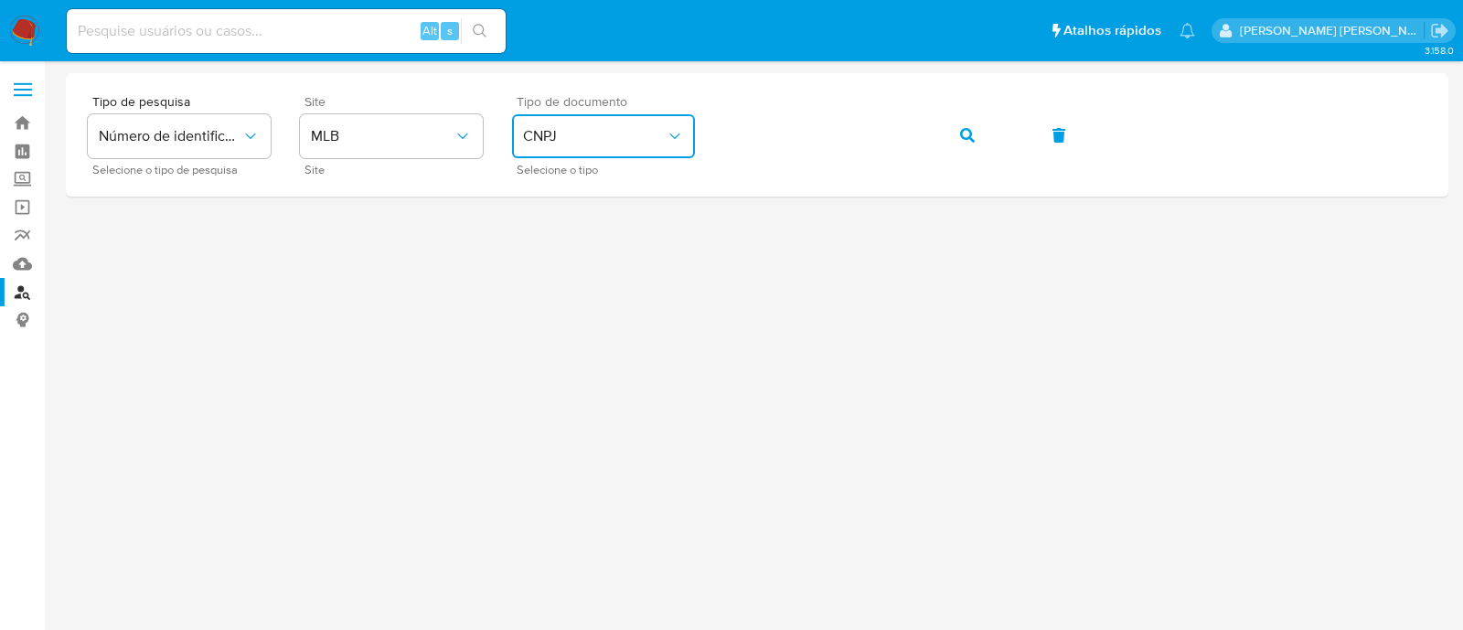
click at [927, 139] on div "Tipo de pesquisa Número de identificação Selecione o tipo de pesquisa Site MLB …" at bounding box center [757, 135] width 1339 height 80
click at [934, 134] on div "Tipo de pesquisa Número de identificação Selecione o tipo de pesquisa Site MLB …" at bounding box center [757, 135] width 1339 height 80
click at [952, 136] on button "button" at bounding box center [968, 135] width 62 height 44
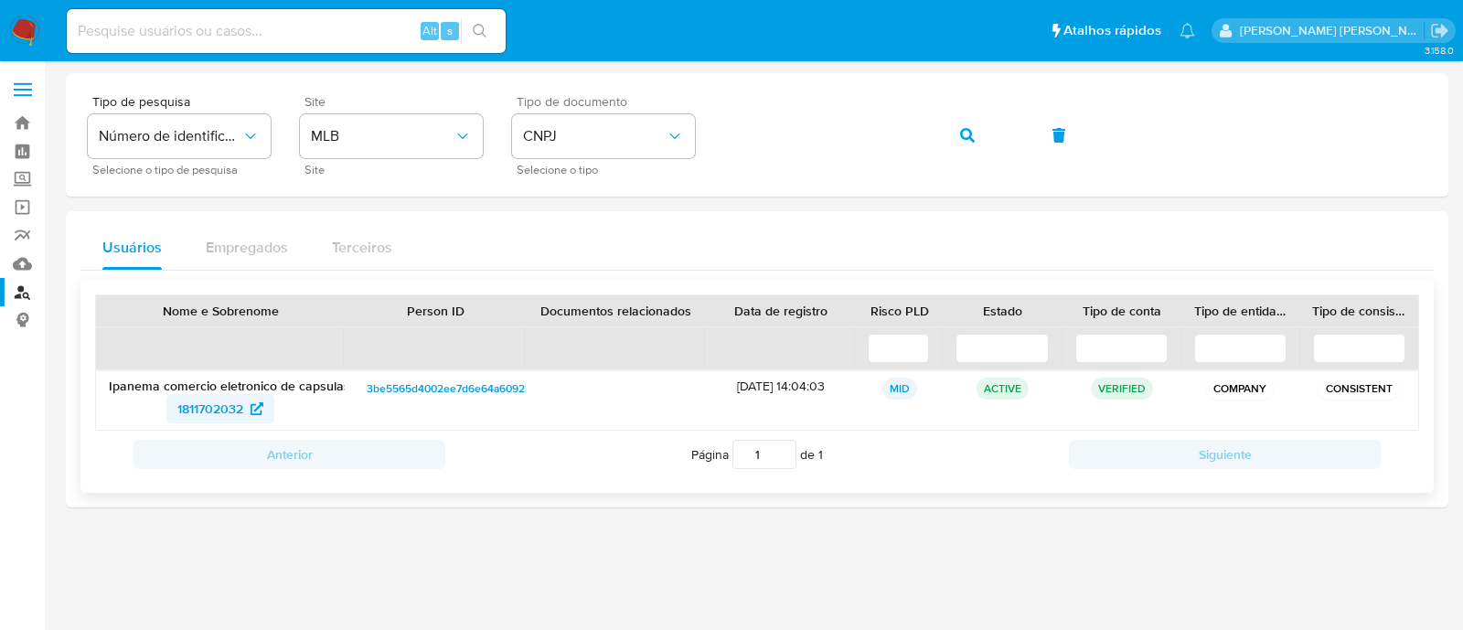
click at [177, 415] on span "1811702032" at bounding box center [210, 408] width 66 height 29
click at [242, 37] on input at bounding box center [286, 31] width 439 height 24
paste input "05911923"
type input "05911923"
click at [491, 27] on button "search-icon" at bounding box center [479, 31] width 37 height 26
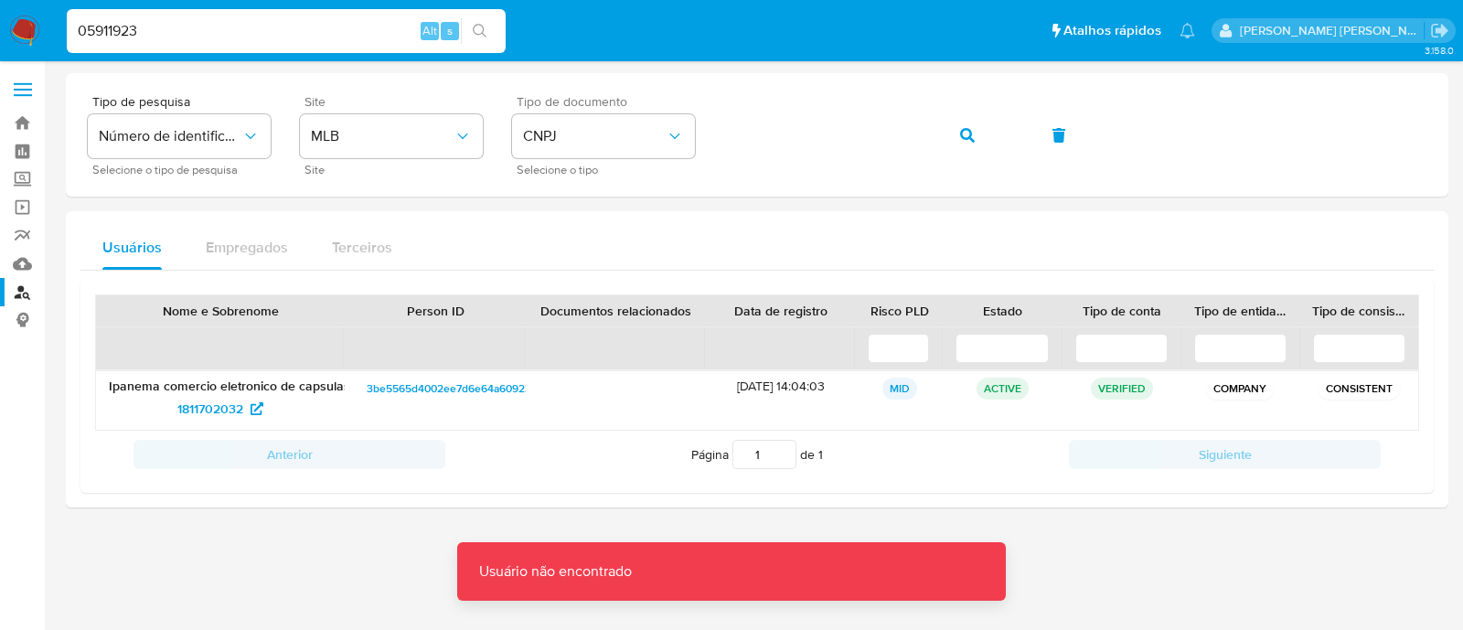
click at [295, 29] on input "05911923" at bounding box center [286, 31] width 439 height 24
click at [485, 38] on button "search-icon" at bounding box center [479, 31] width 37 height 26
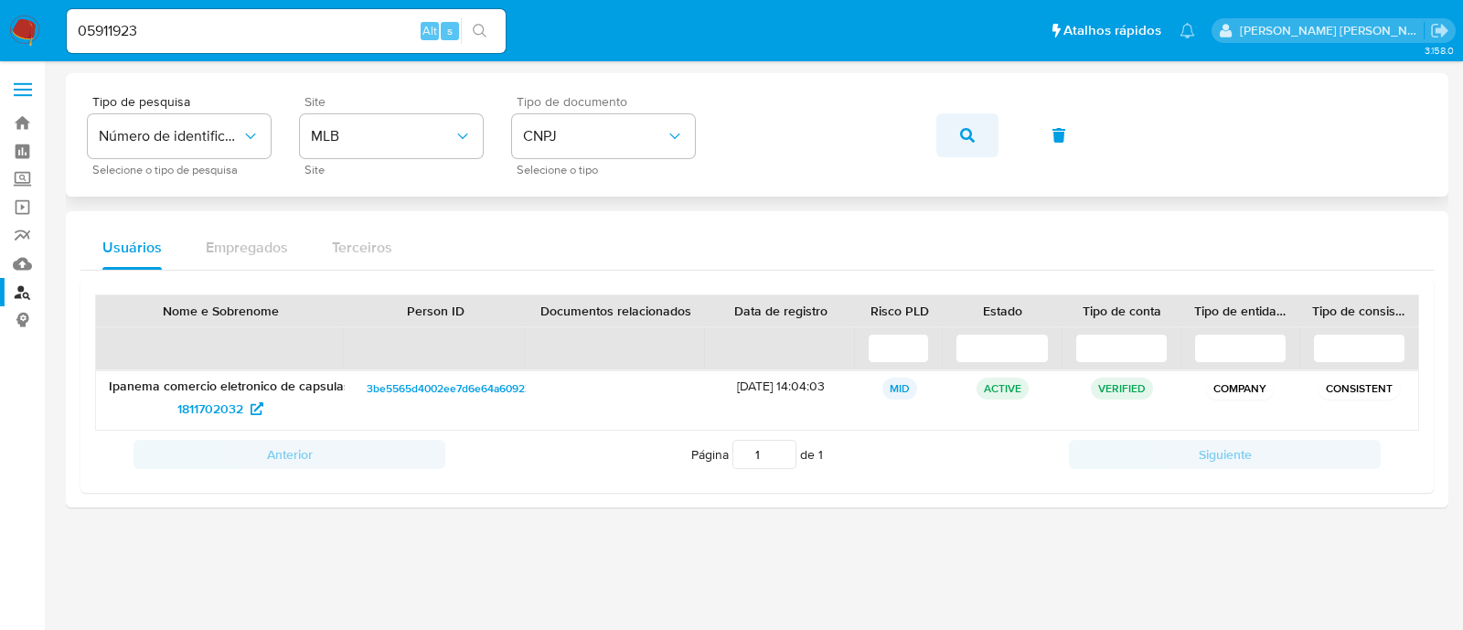
click at [959, 143] on button "button" at bounding box center [968, 135] width 62 height 44
click at [259, 403] on icon at bounding box center [258, 408] width 13 height 13
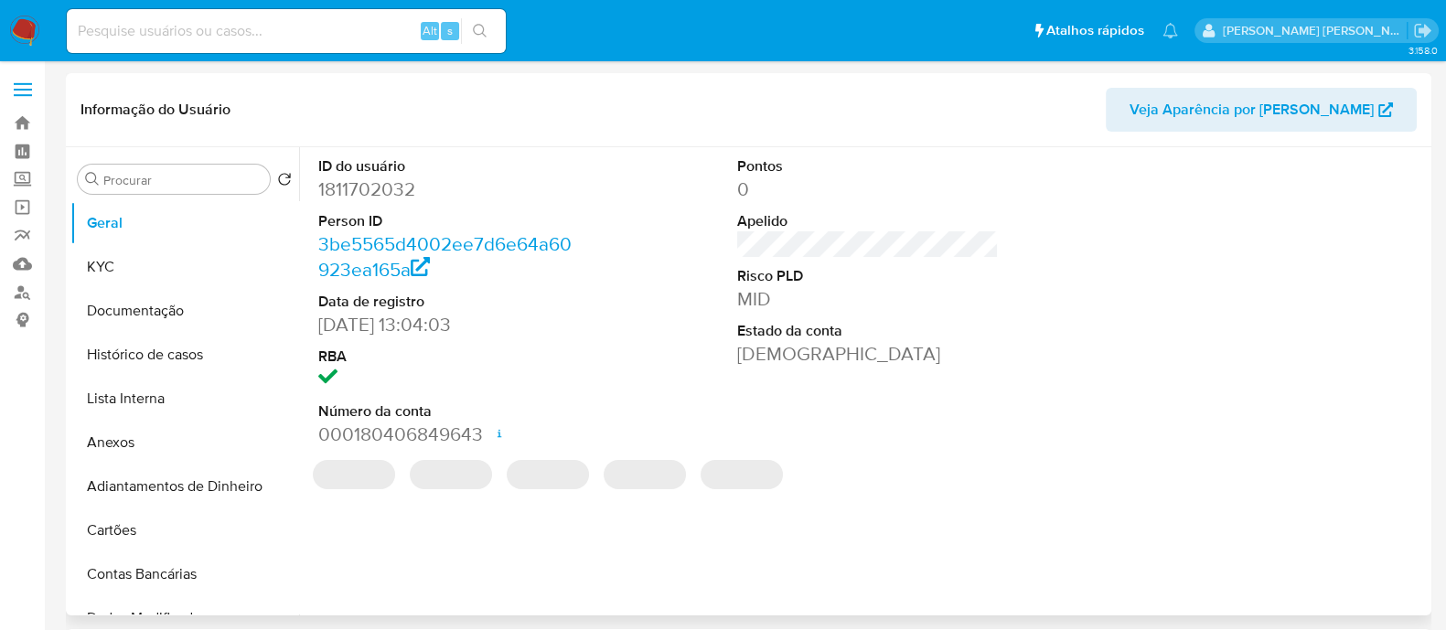
select select "10"
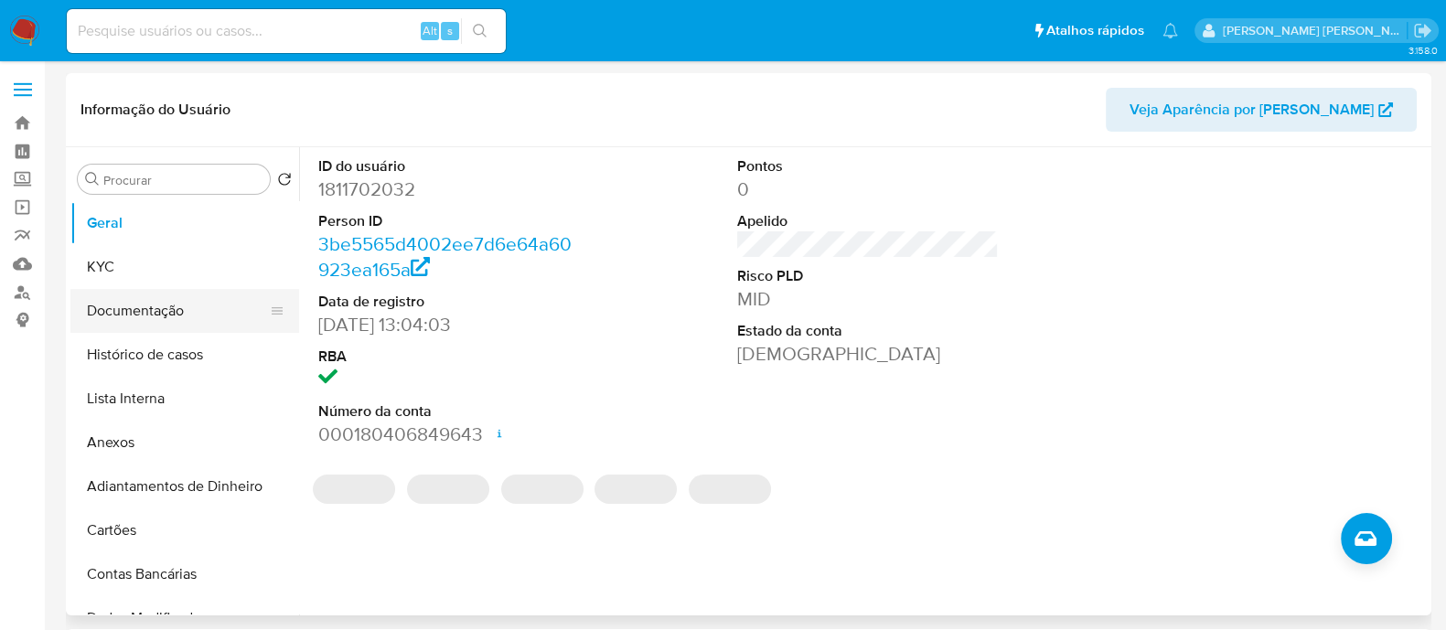
click at [172, 312] on button "Documentação" at bounding box center [177, 311] width 214 height 44
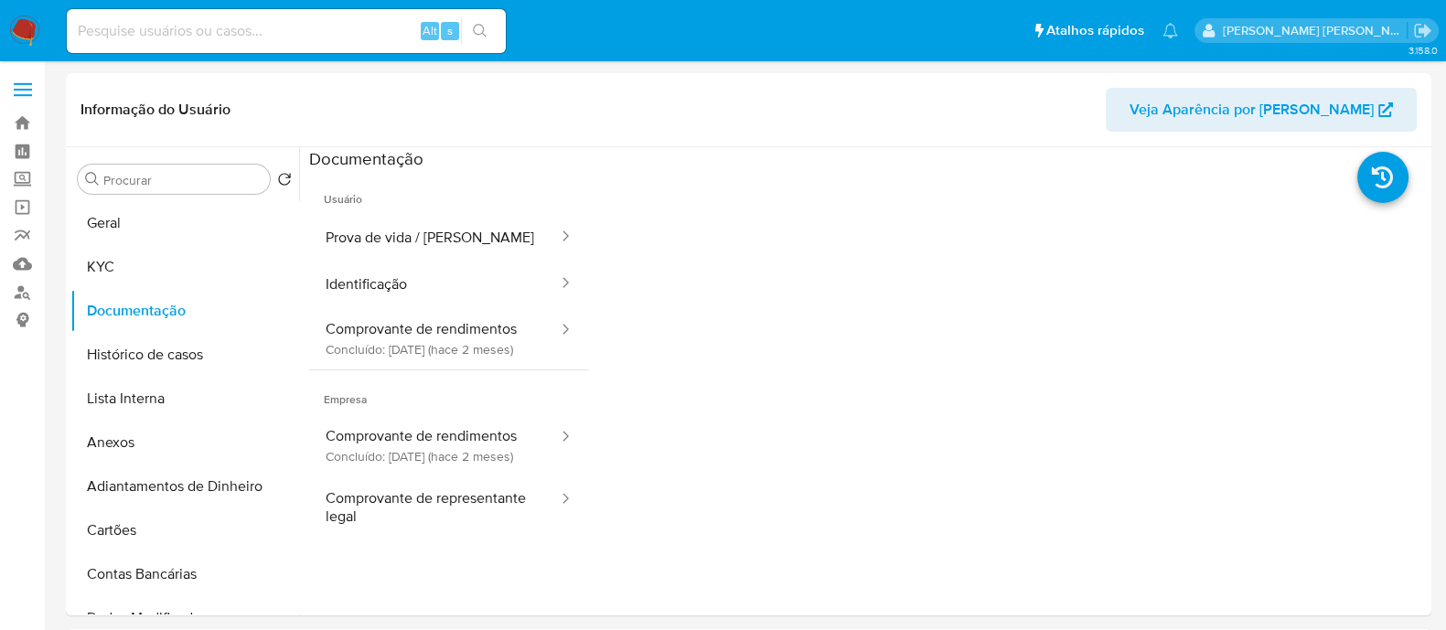
scroll to position [113, 0]
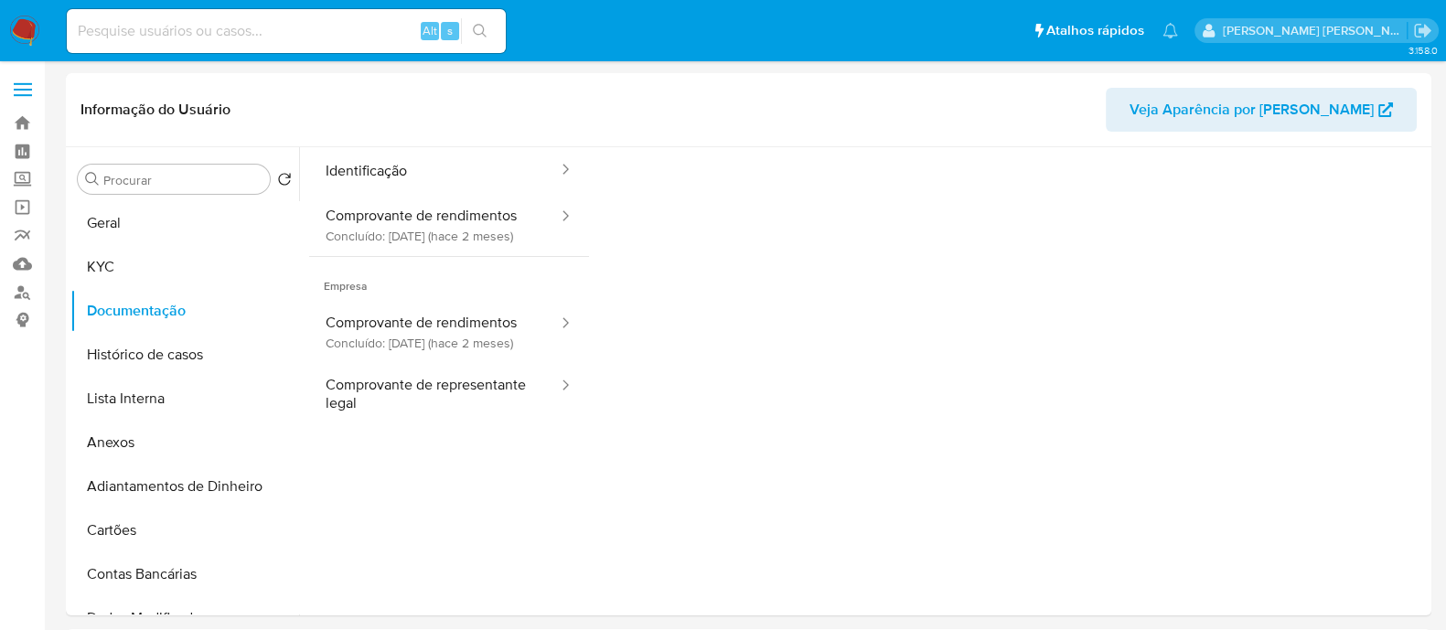
click at [840, 359] on div at bounding box center [1008, 349] width 839 height 585
click at [134, 234] on button "Geral" at bounding box center [177, 223] width 214 height 44
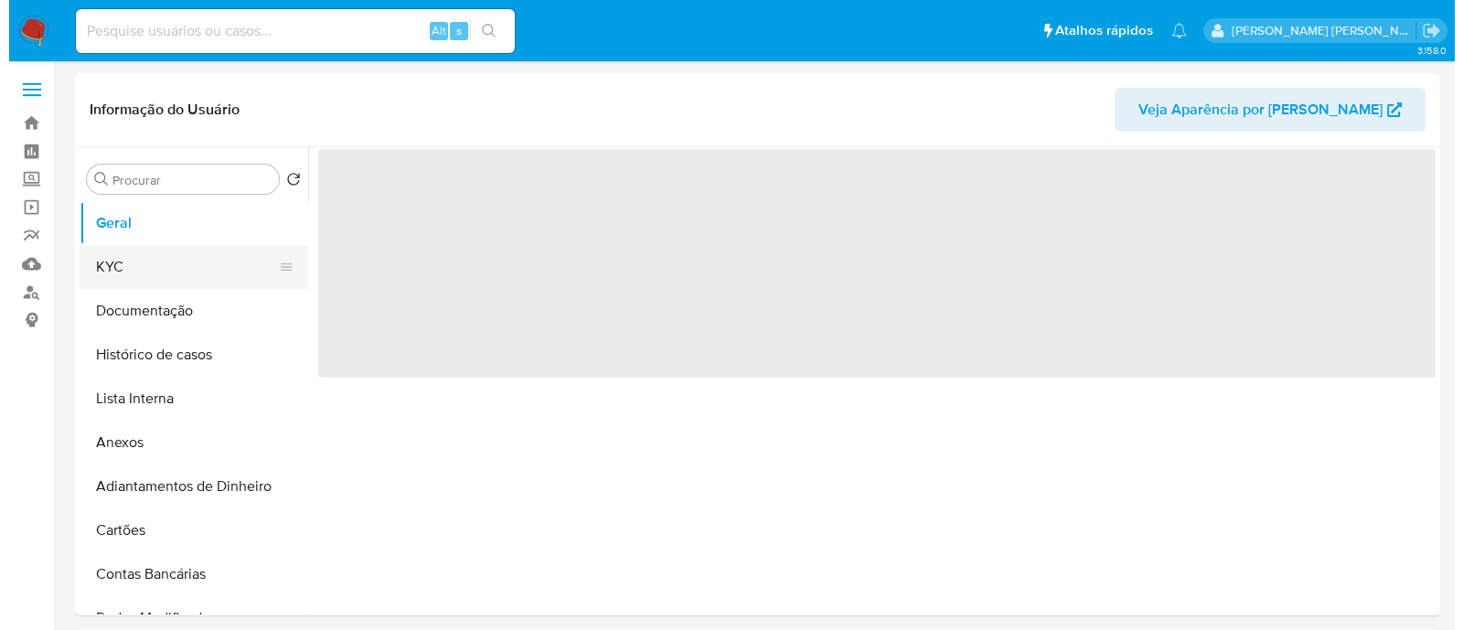
scroll to position [0, 0]
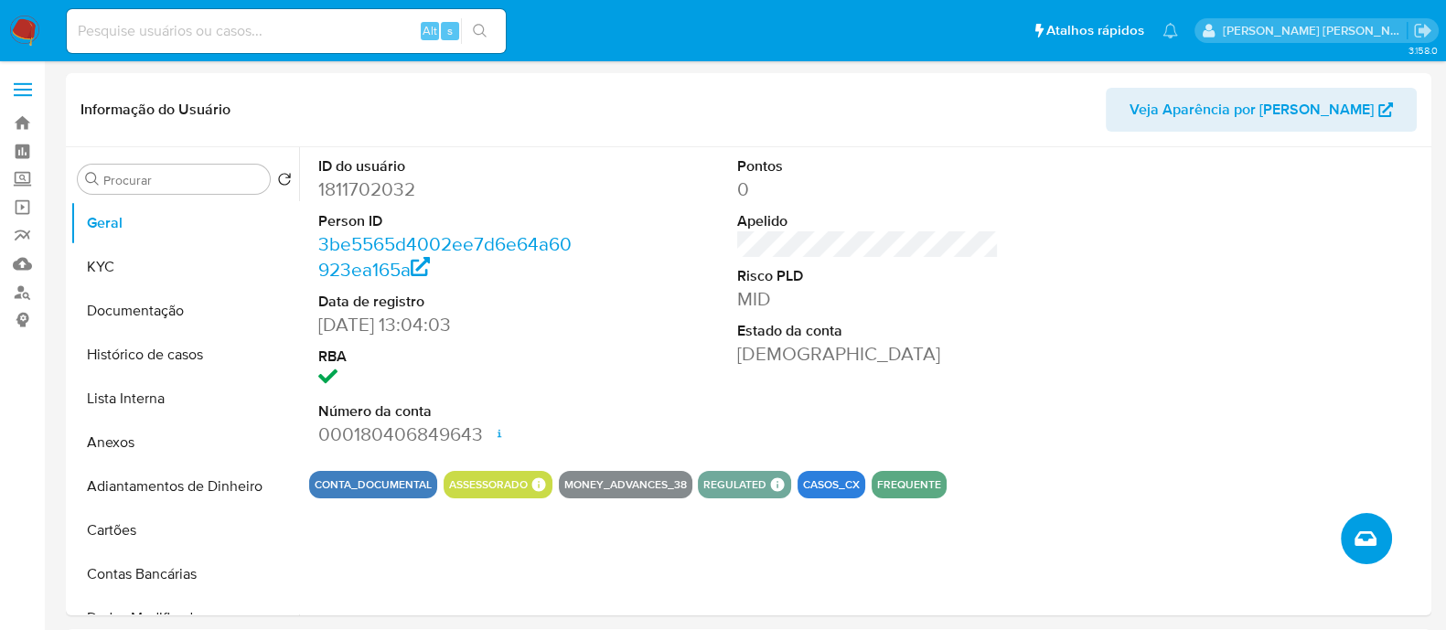
click at [1373, 534] on icon "Criar caso manual" at bounding box center [1366, 539] width 22 height 22
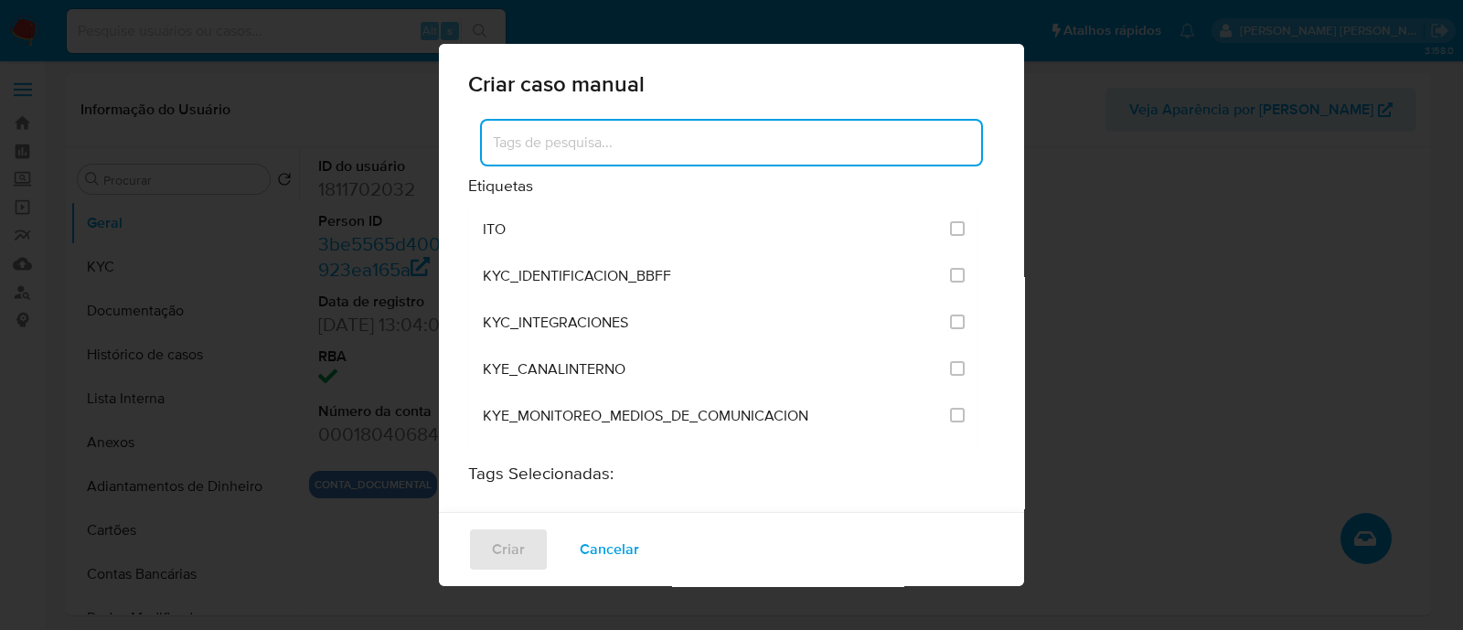
scroll to position [1485, 0]
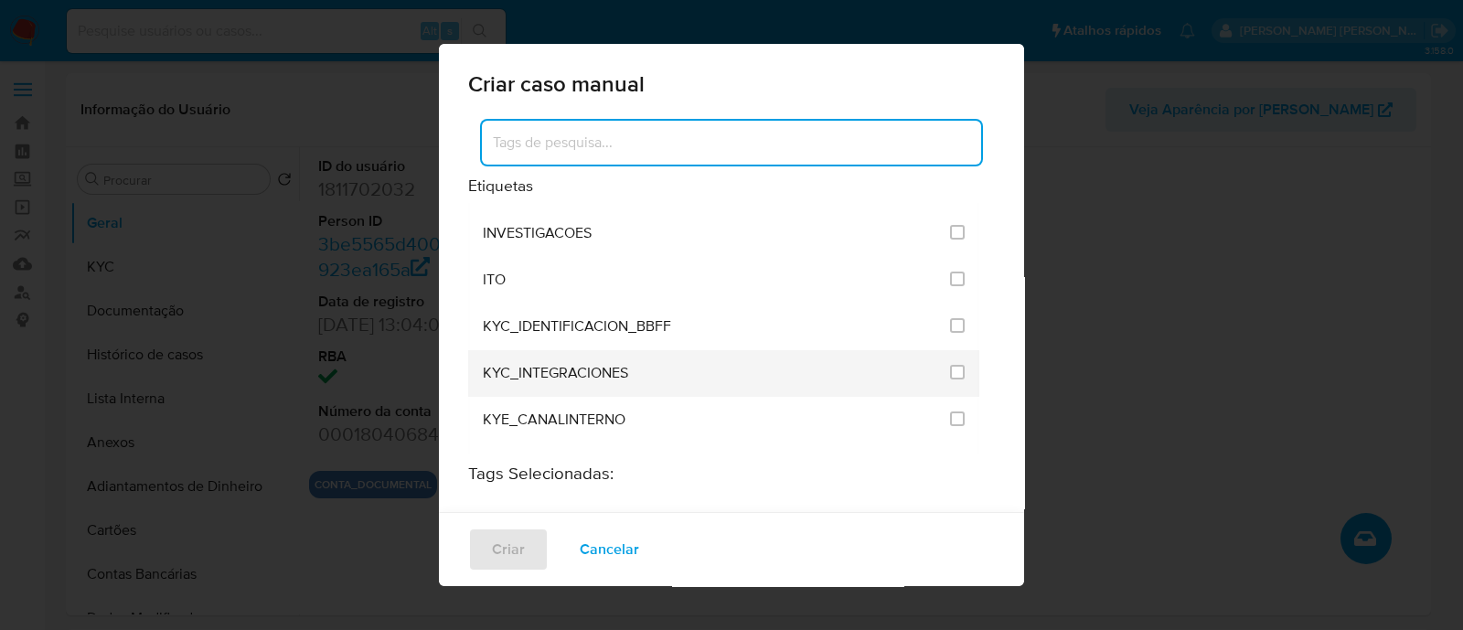
click at [950, 363] on div at bounding box center [957, 372] width 15 height 18
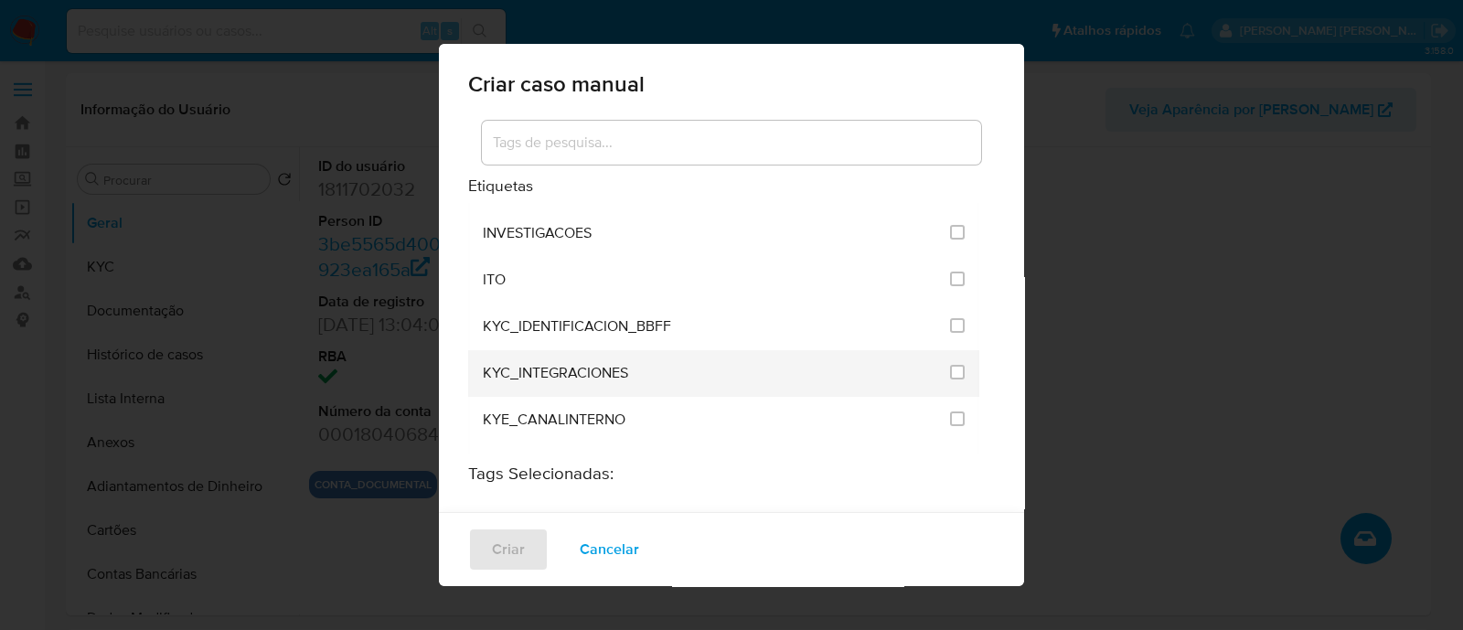
click at [952, 350] on li "KYC_INTEGRACIONES" at bounding box center [723, 373] width 511 height 47
click at [950, 365] on input "2093" at bounding box center [957, 372] width 15 height 15
checkbox input "true"
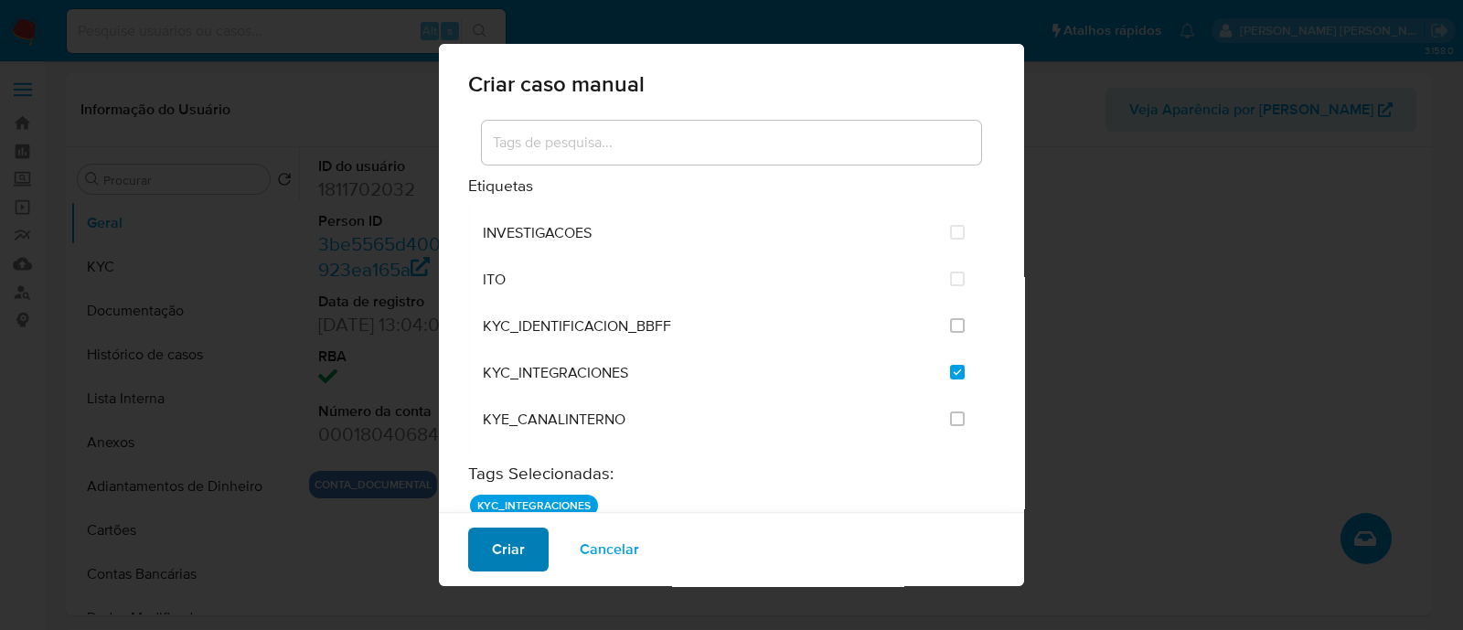
click at [510, 545] on span "Criar" at bounding box center [508, 550] width 33 height 40
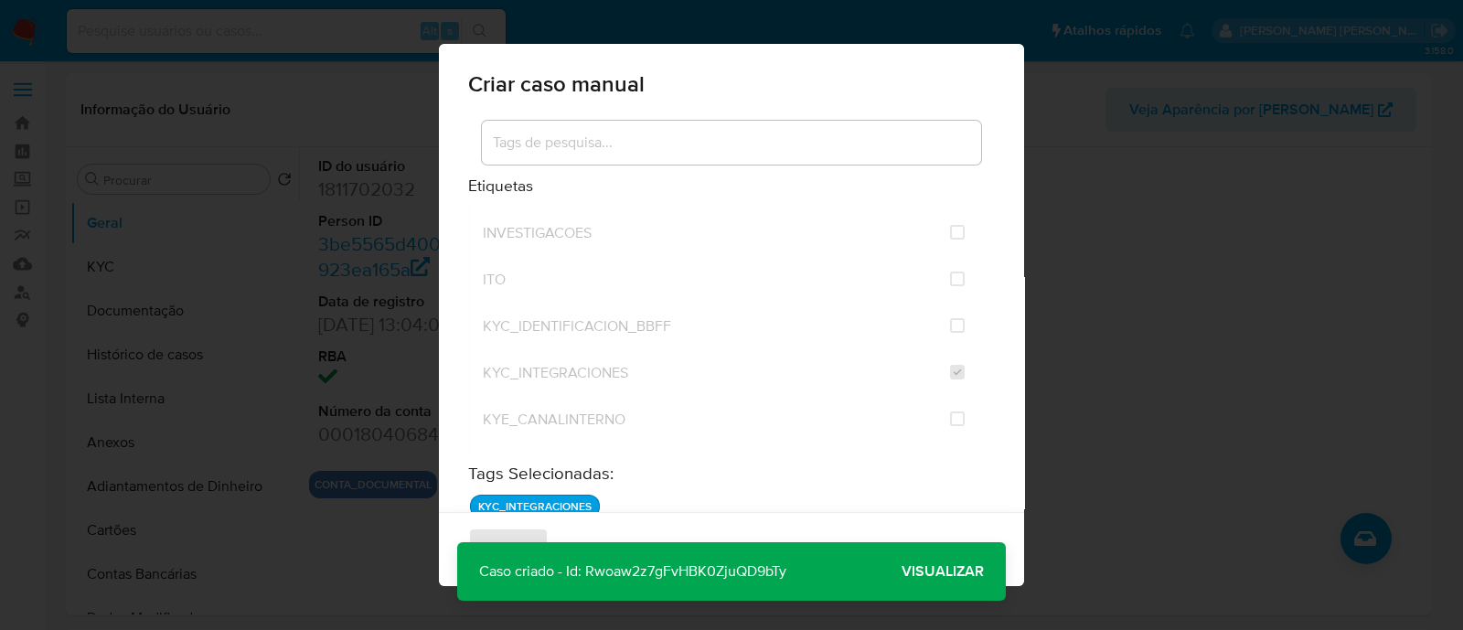
click at [953, 572] on span "Visualizar" at bounding box center [943, 572] width 82 height 0
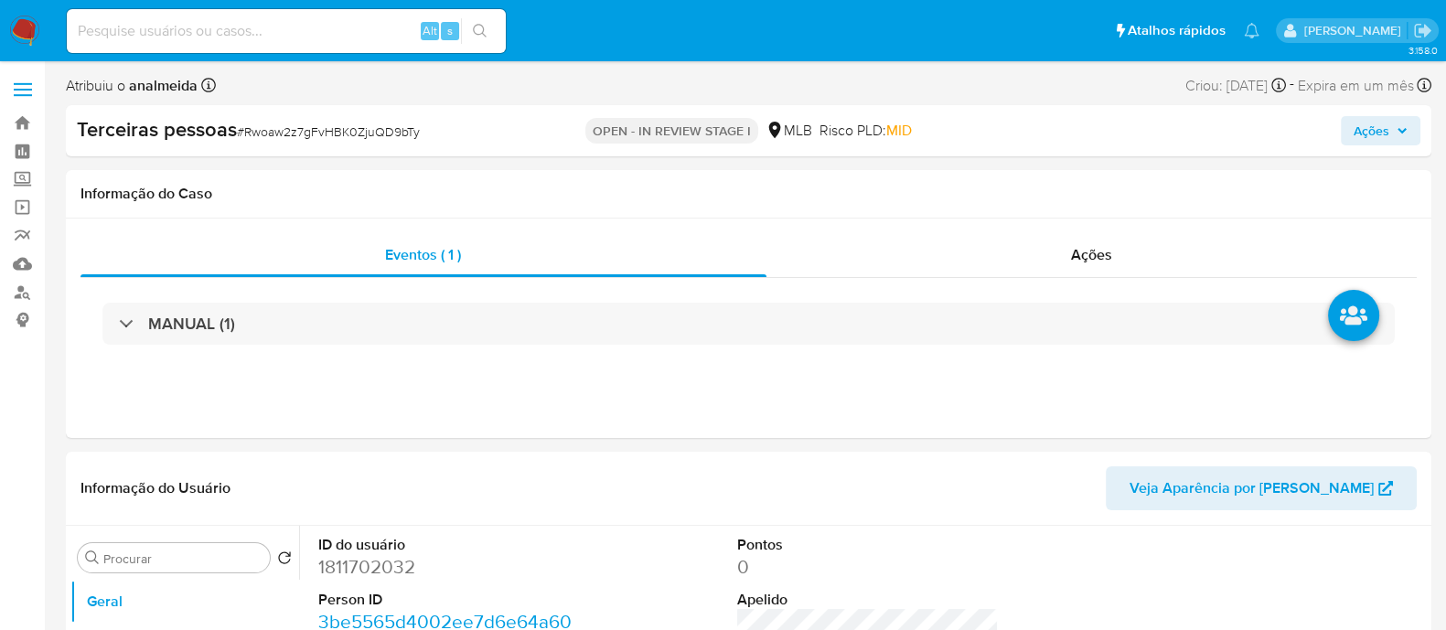
select select "10"
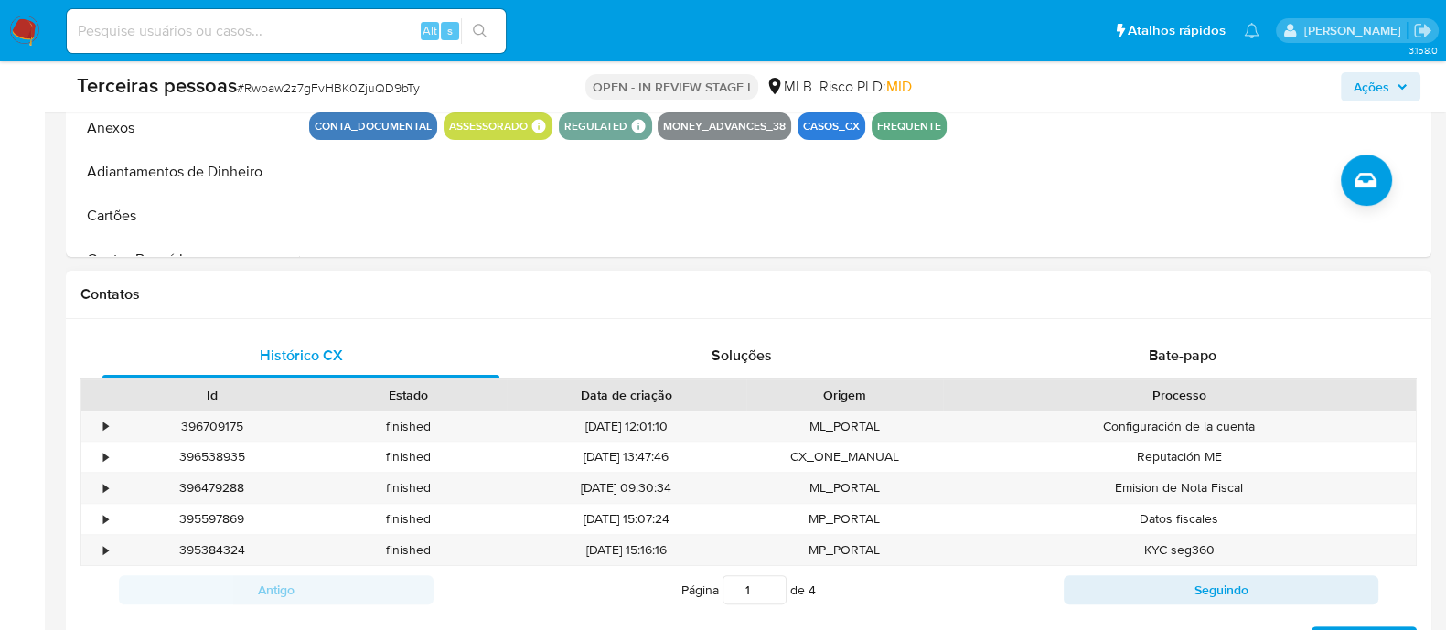
scroll to position [343, 0]
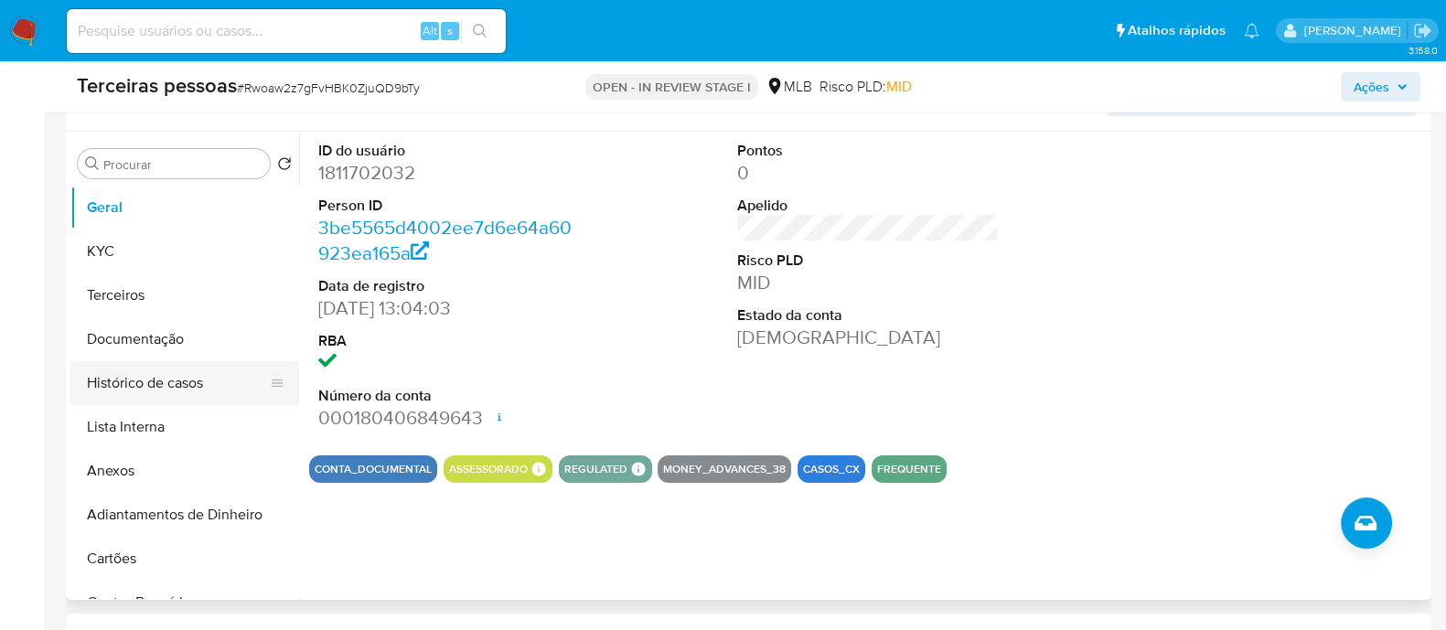
click at [192, 375] on button "Histórico de casos" at bounding box center [177, 383] width 214 height 44
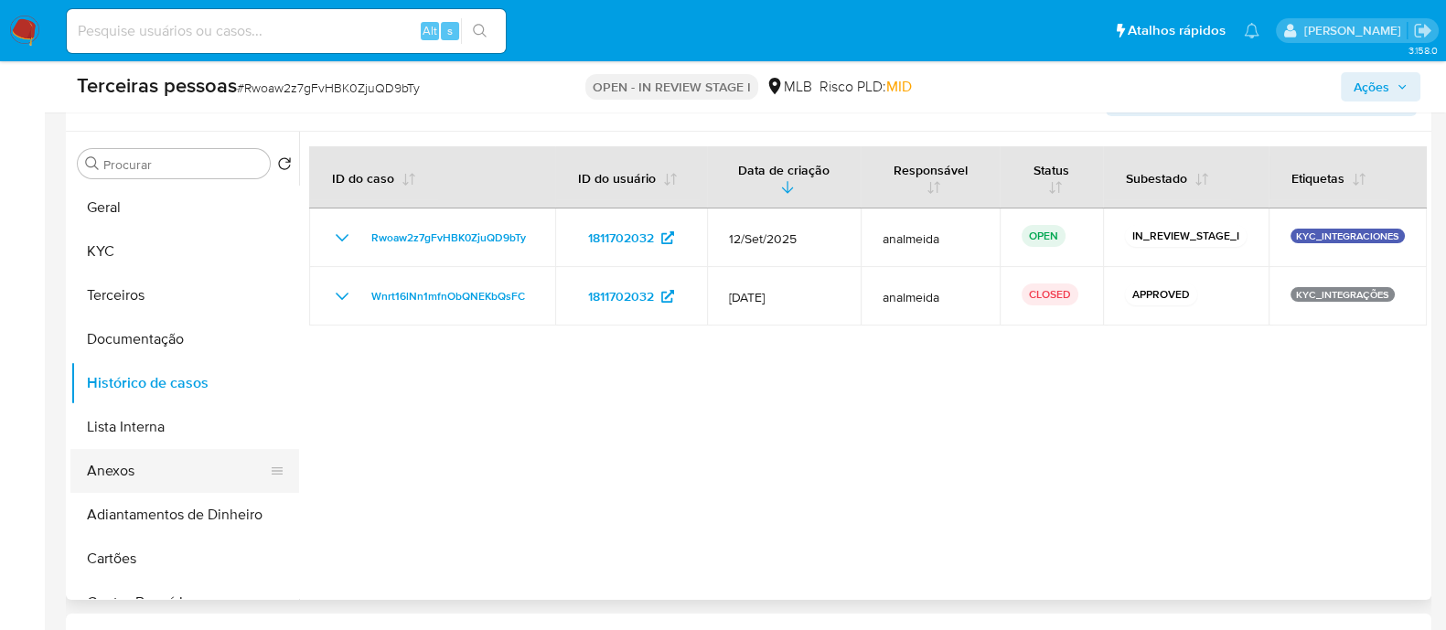
click at [129, 464] on button "Anexos" at bounding box center [177, 471] width 214 height 44
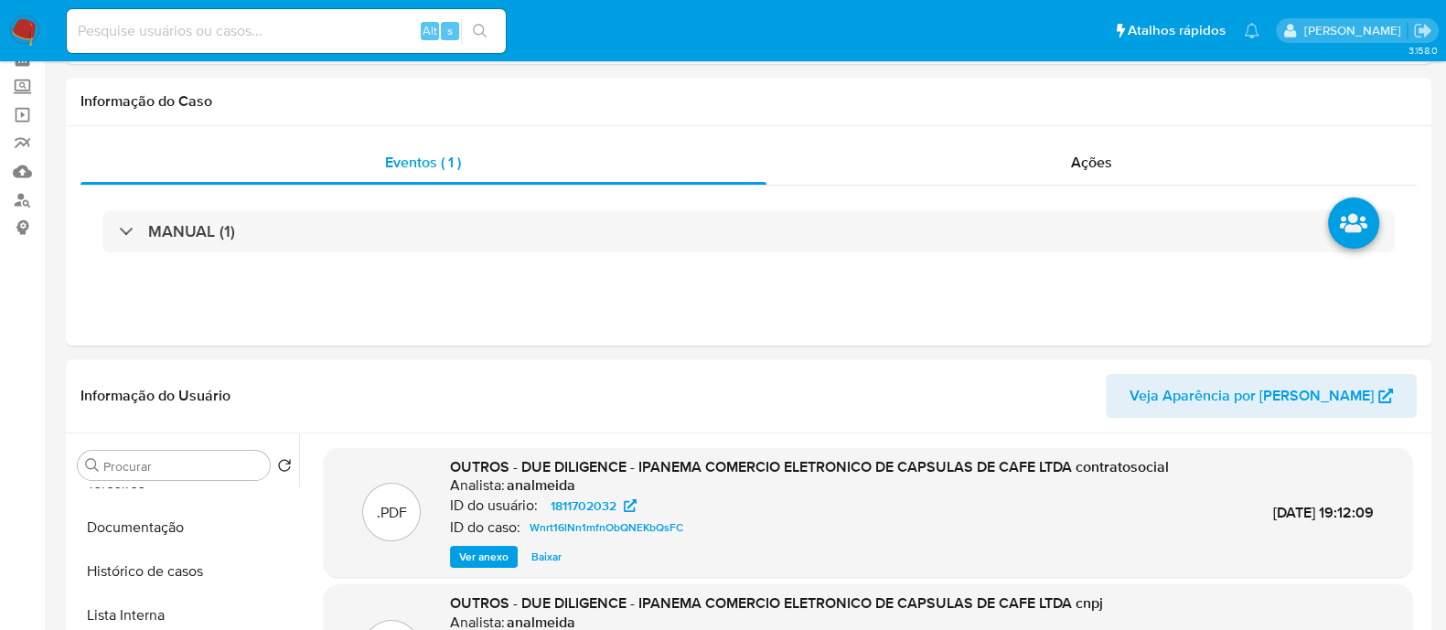
scroll to position [0, 0]
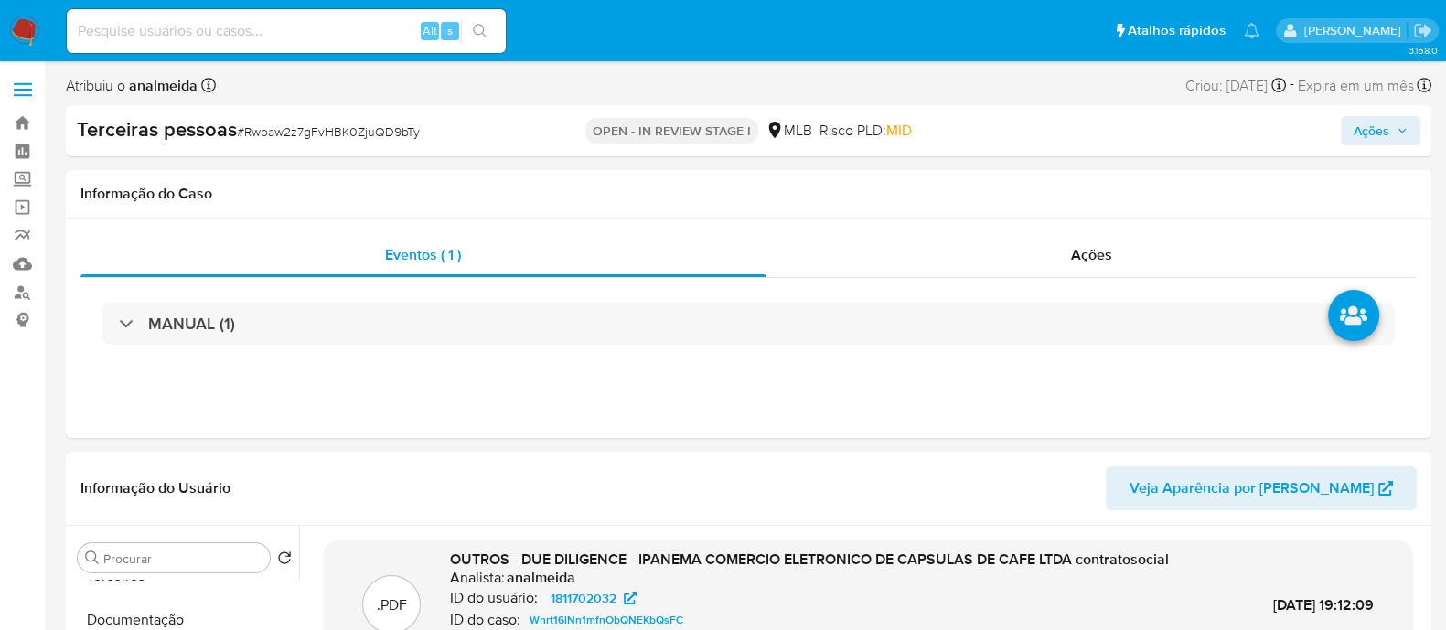
click at [1385, 133] on span "Ações" at bounding box center [1372, 130] width 36 height 29
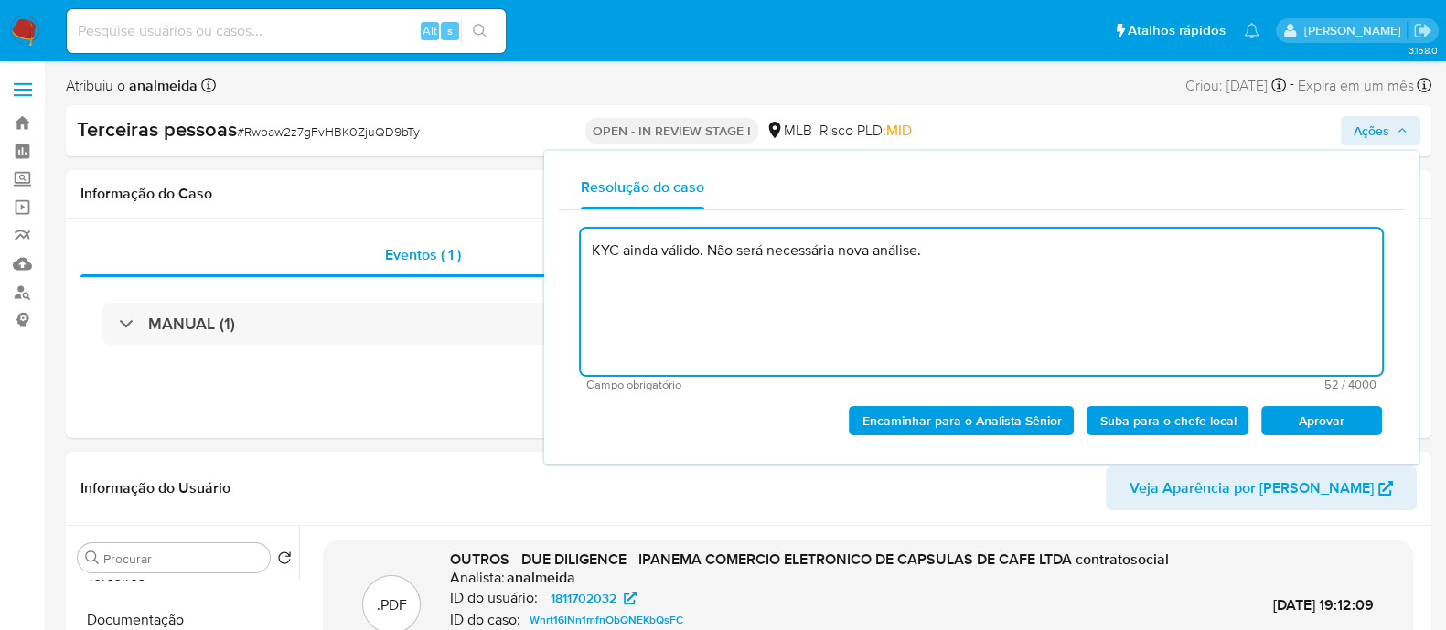
click at [1319, 423] on span "Aprovar" at bounding box center [1321, 421] width 95 height 26
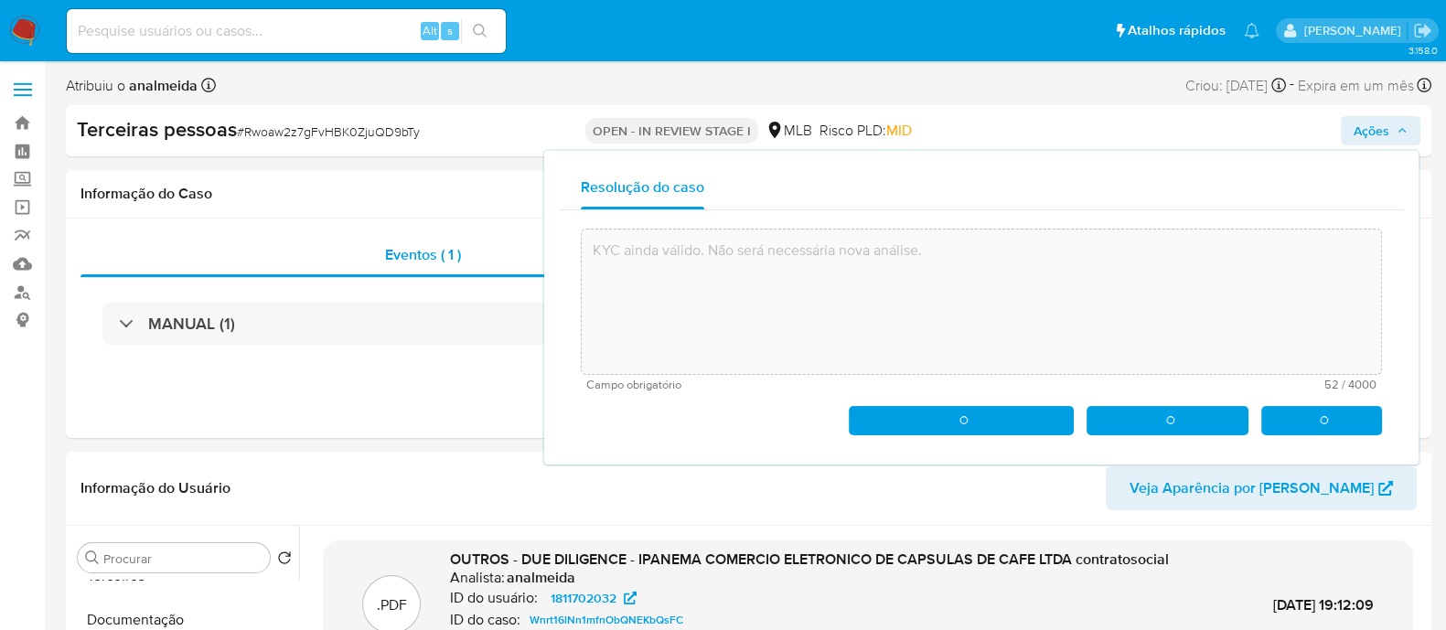
type textarea "KYC ainda válido. Não será necessária nova análise."
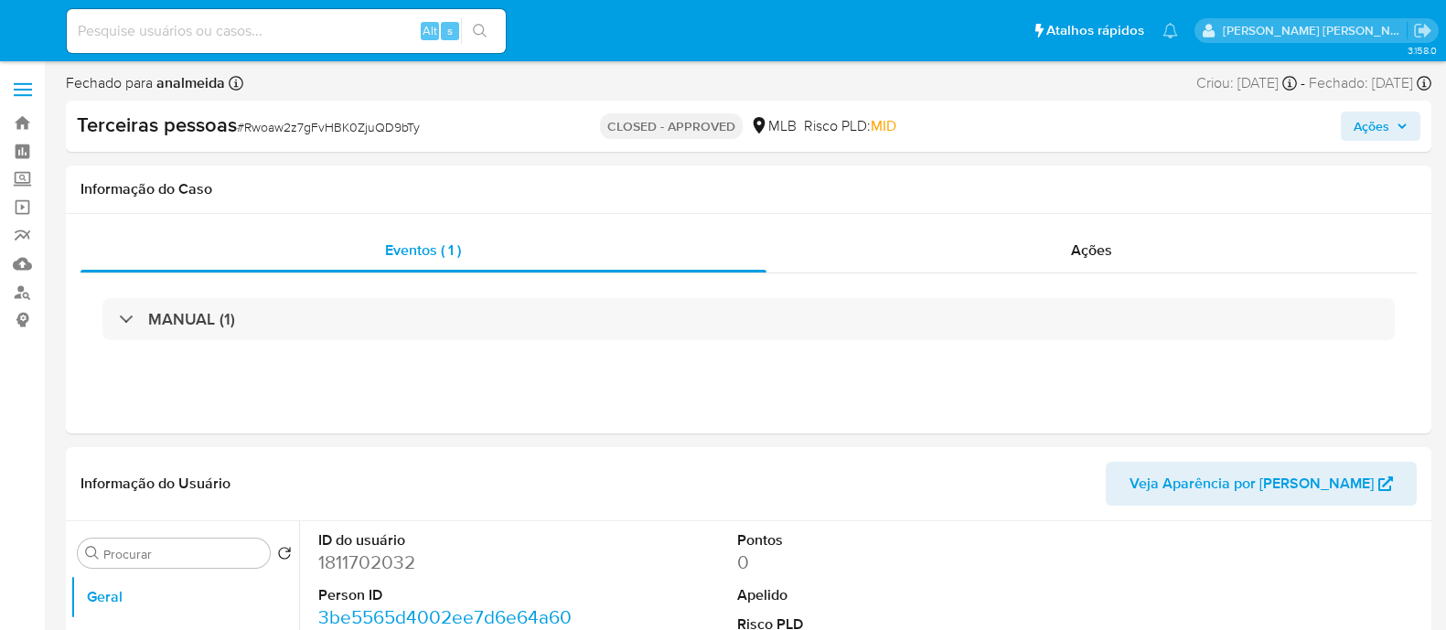
select select "10"
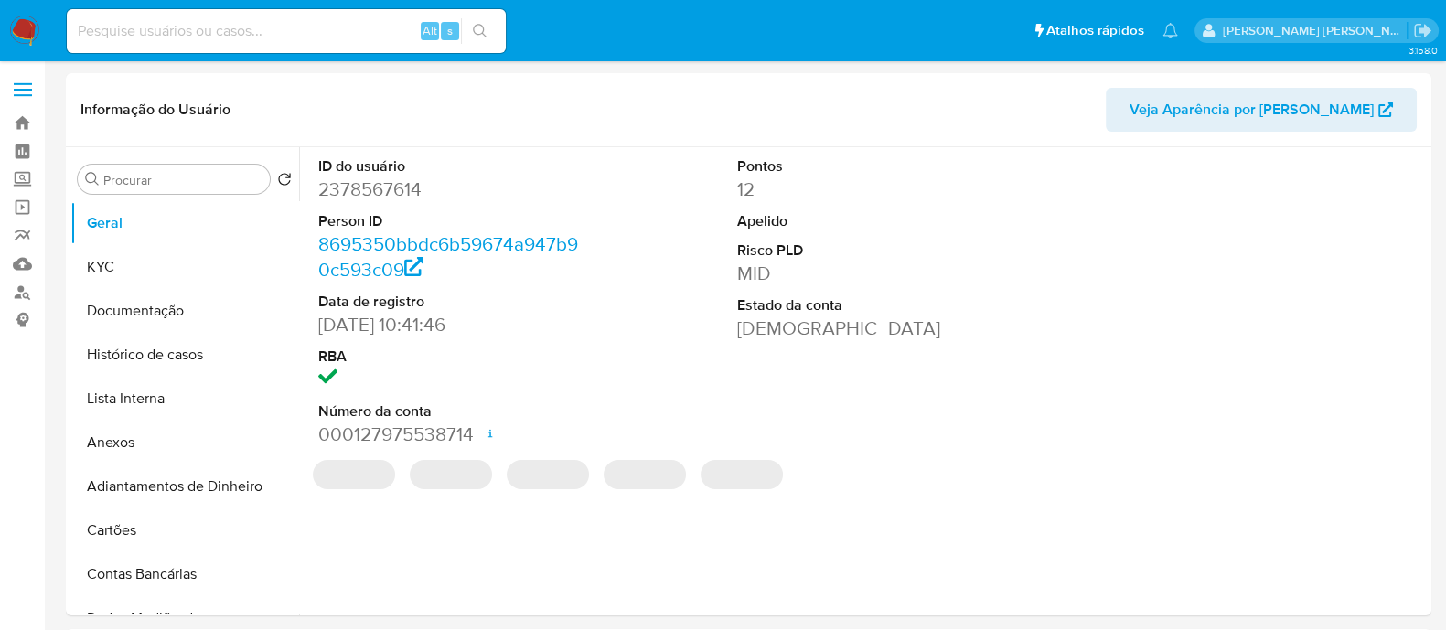
select select "10"
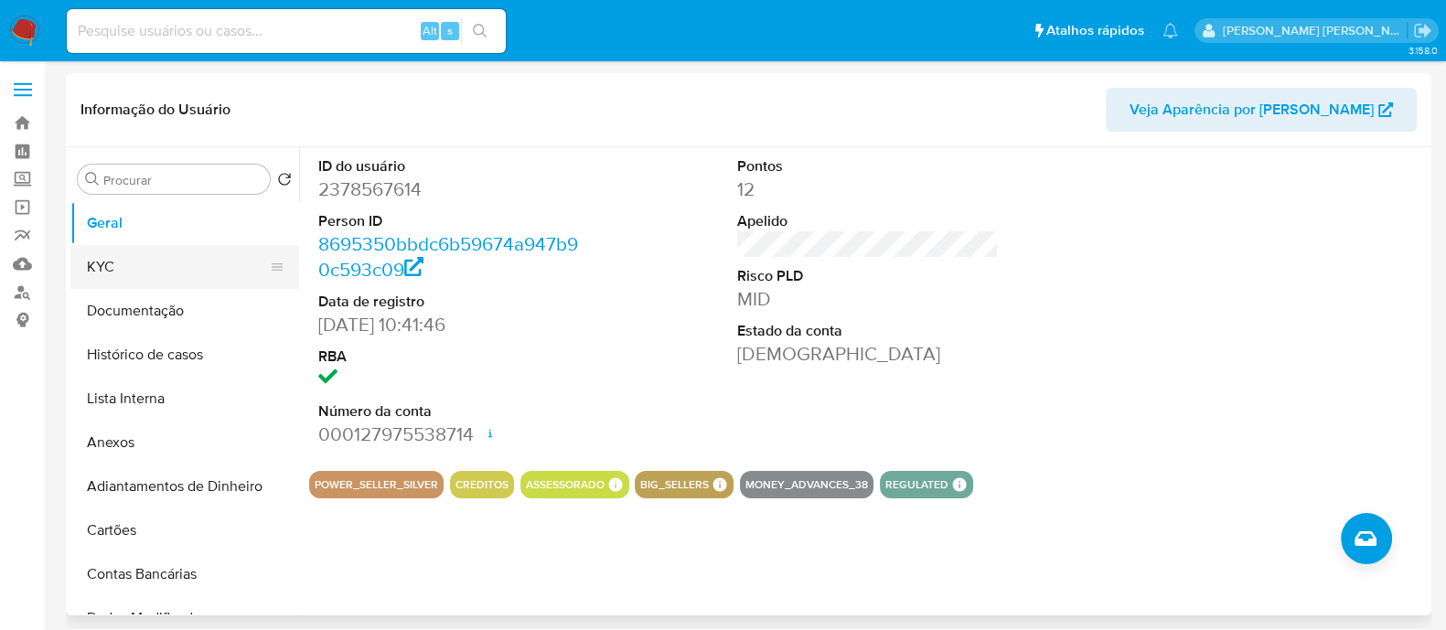
click at [125, 253] on button "KYC" at bounding box center [177, 267] width 214 height 44
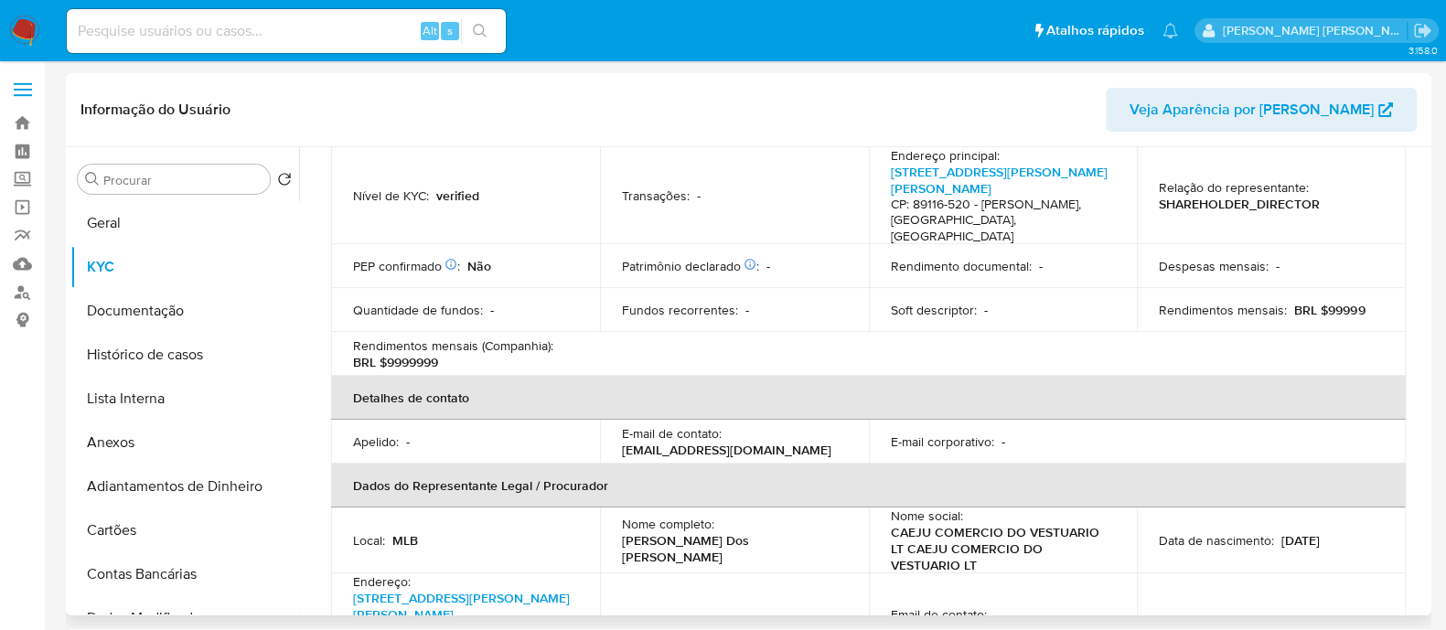
scroll to position [148, 0]
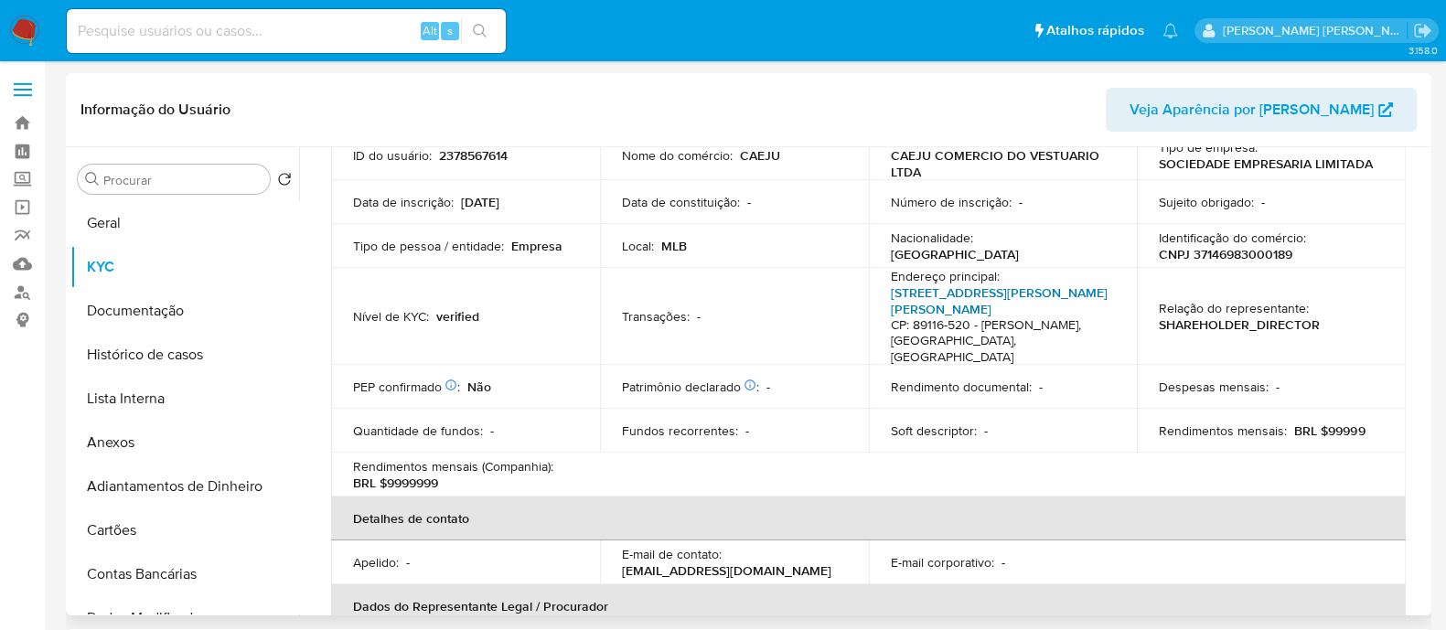
click at [974, 295] on link "[STREET_ADDRESS][PERSON_NAME][PERSON_NAME]" at bounding box center [999, 301] width 217 height 35
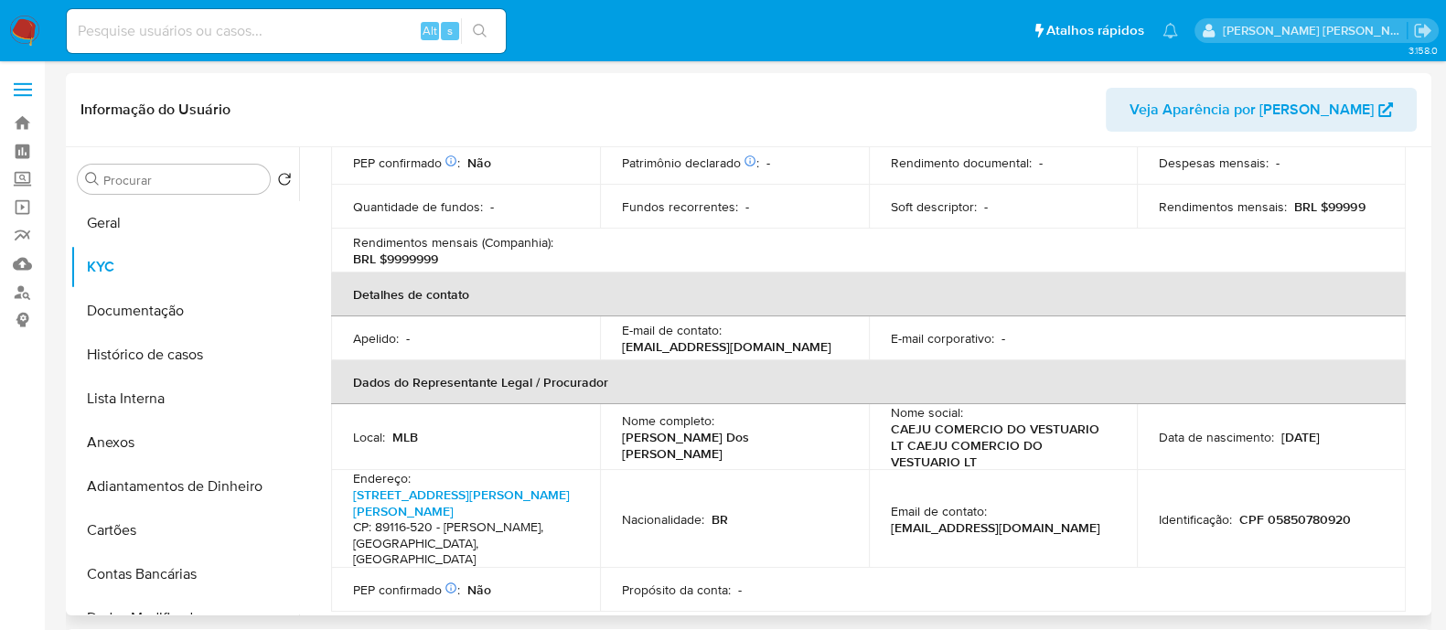
scroll to position [605, 0]
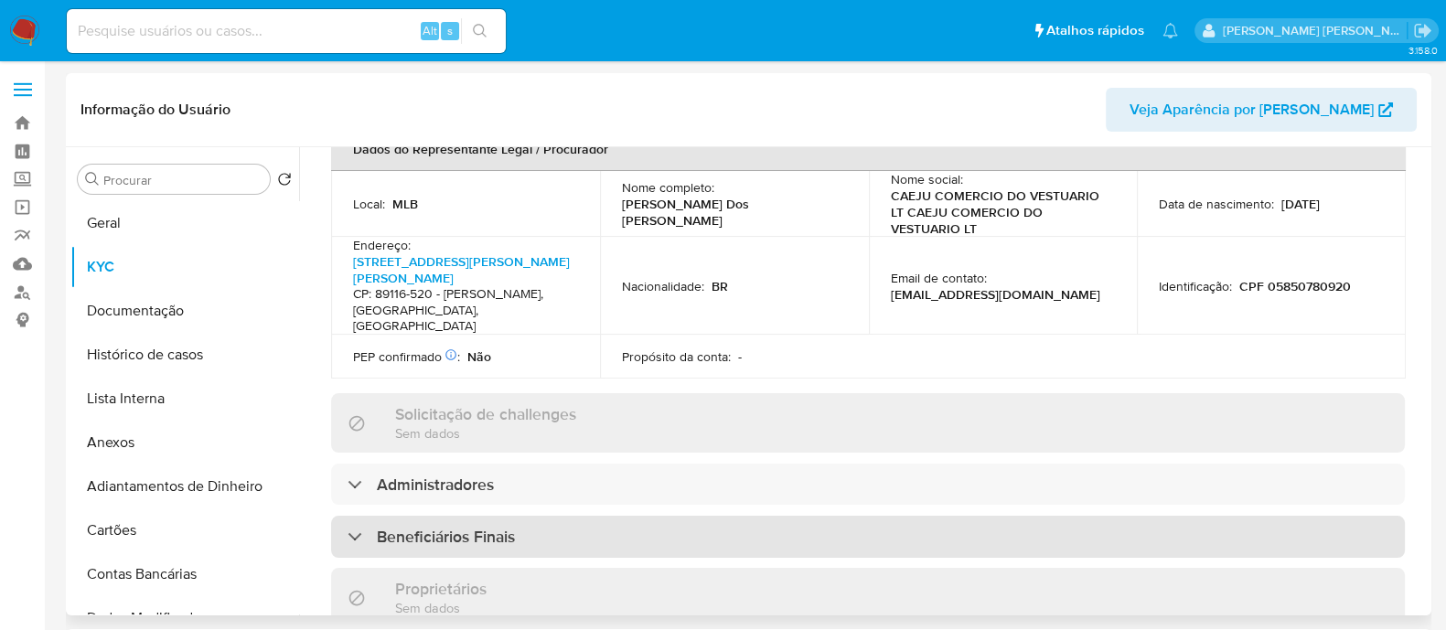
drag, startPoint x: 526, startPoint y: 494, endPoint x: 537, endPoint y: 491, distance: 11.3
click at [528, 516] on div "Beneficiários Finais" at bounding box center [868, 537] width 1074 height 42
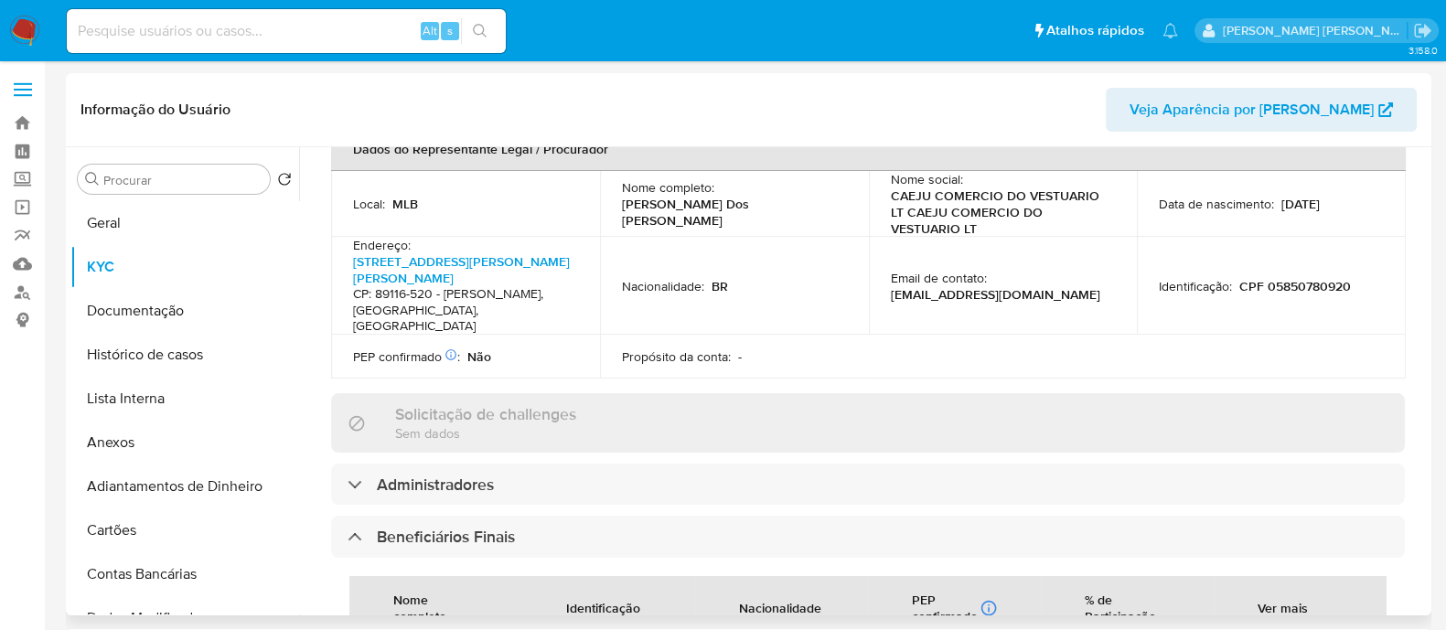
scroll to position [948, 0]
